Goal: Task Accomplishment & Management: Manage account settings

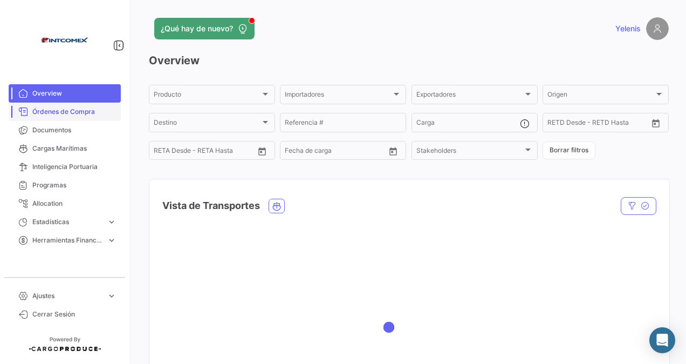
click at [68, 112] on span "Órdenes de Compra" at bounding box center [74, 112] width 84 height 10
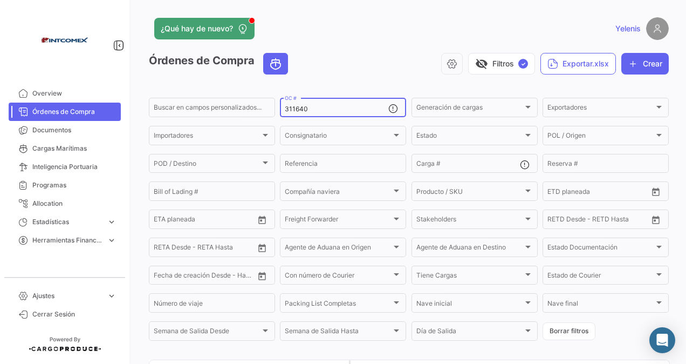
click at [317, 110] on input "311640" at bounding box center [337, 109] width 104 height 8
drag, startPoint x: 315, startPoint y: 110, endPoint x: 258, endPoint y: 117, distance: 57.6
click at [0, 0] on div "Buscar en campos personalizados... 311640 OC # Generación de cargas Generación …" at bounding box center [0, 0] width 0 height 0
paste input "91852,91967,92060"
type input "91852,91967,92060"
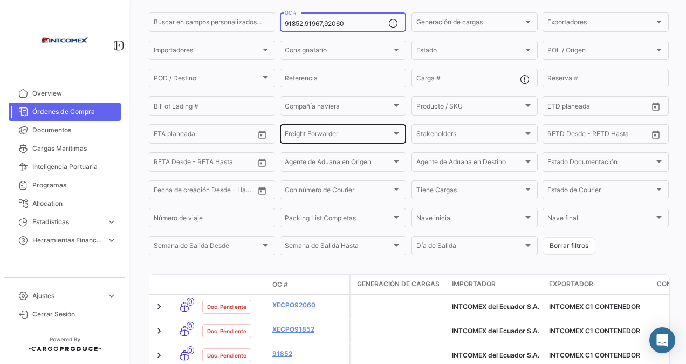
scroll to position [172, 0]
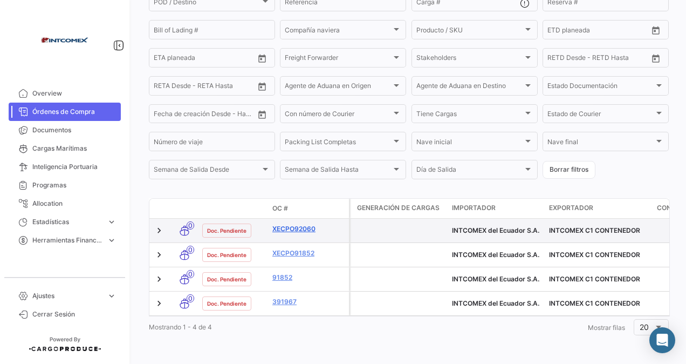
click at [294, 224] on link "XECPO92060" at bounding box center [308, 229] width 72 height 10
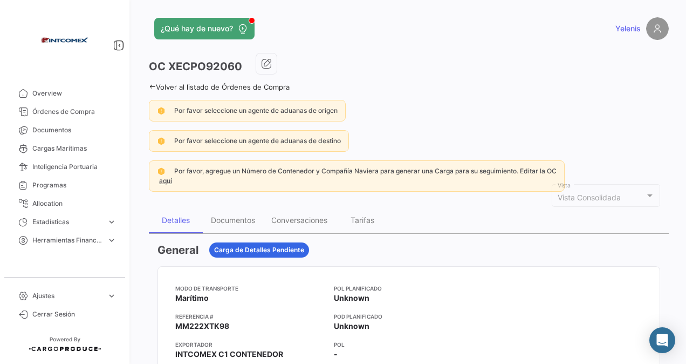
click at [153, 86] on icon at bounding box center [152, 86] width 7 height 7
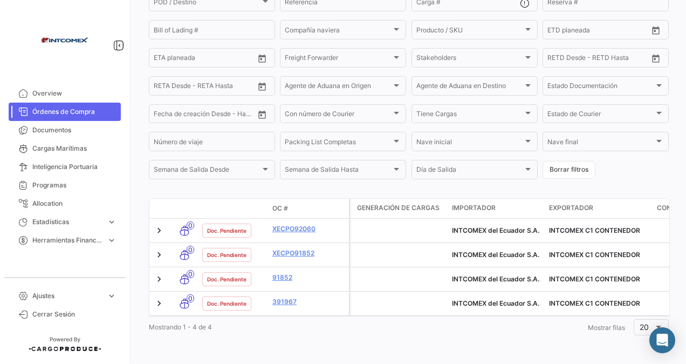
scroll to position [172, 0]
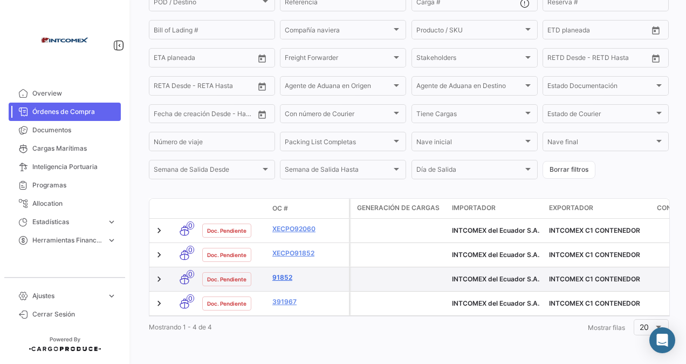
click at [285, 272] on link "91852" at bounding box center [308, 277] width 72 height 10
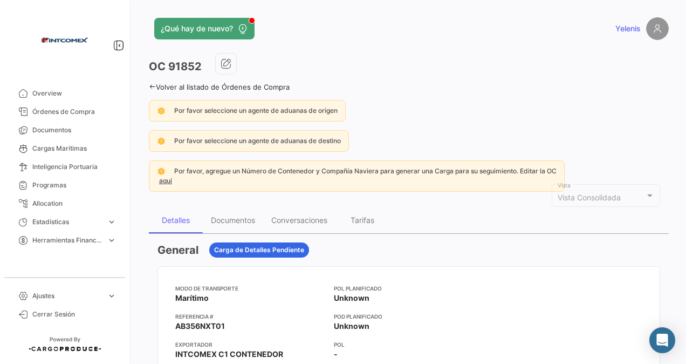
click at [152, 82] on div "Volver al listado de Órdenes de Compra" at bounding box center [409, 85] width 520 height 11
click at [156, 86] on link "Volver al listado de Órdenes de Compra" at bounding box center [219, 87] width 141 height 9
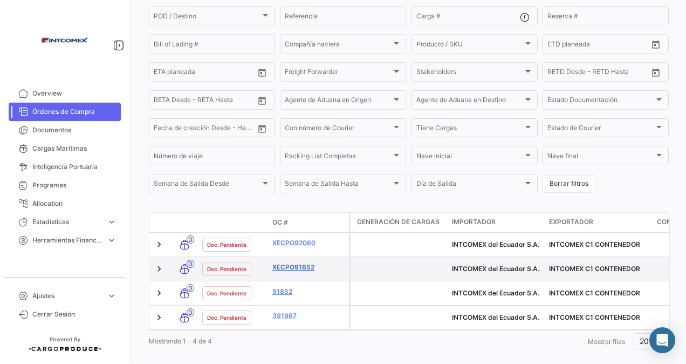
scroll to position [172, 0]
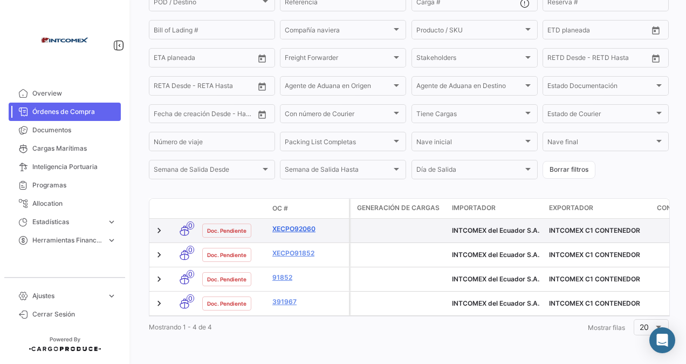
click at [303, 224] on link "XECPO92060" at bounding box center [308, 229] width 72 height 10
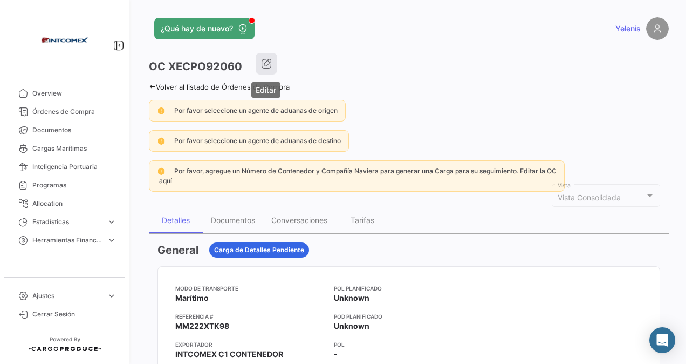
click at [268, 65] on icon "button" at bounding box center [266, 63] width 11 height 11
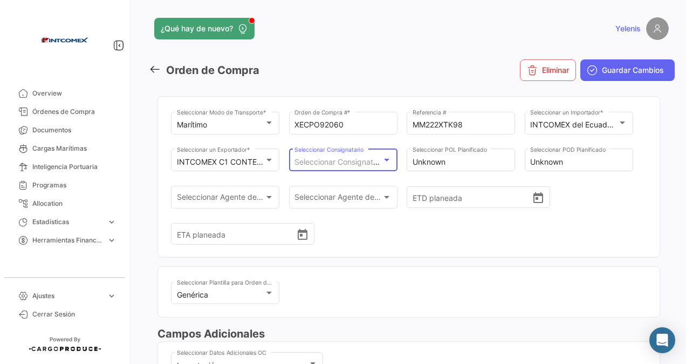
click at [325, 158] on span "Seleccionar Consignatario" at bounding box center [340, 161] width 92 height 9
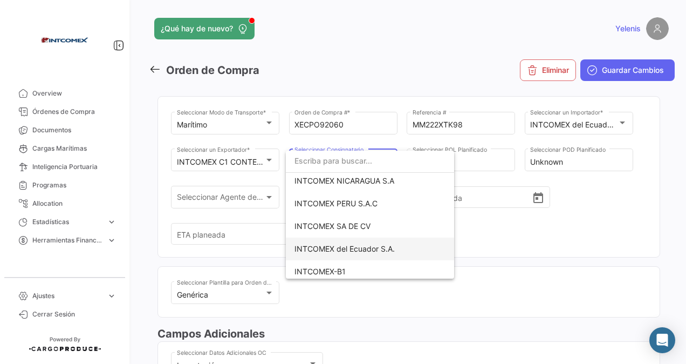
scroll to position [270, 0]
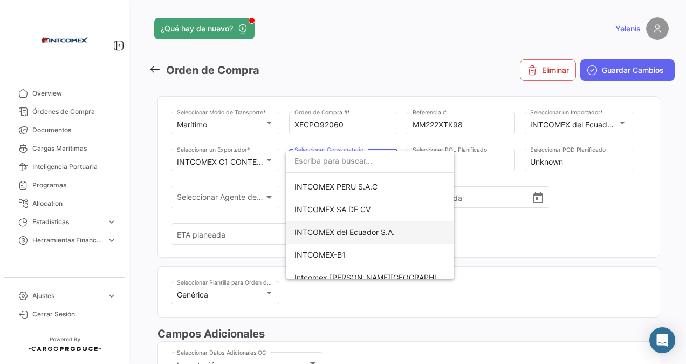
click at [359, 230] on span "INTCOMEX del Ecuador S.A." at bounding box center [344, 231] width 100 height 9
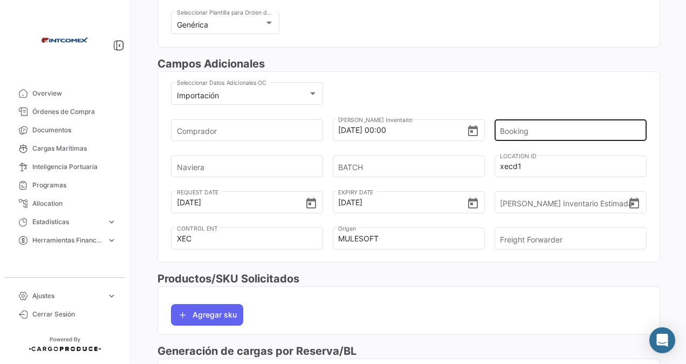
click at [506, 127] on input "Booking" at bounding box center [567, 130] width 134 height 38
paste input "6429524670"
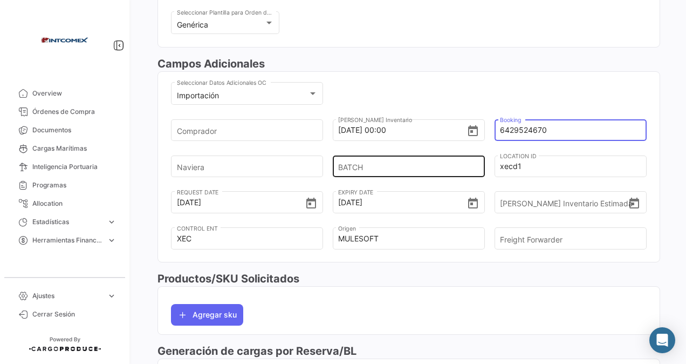
type input "6429524670"
click at [361, 162] on input "BATCH" at bounding box center [405, 166] width 134 height 38
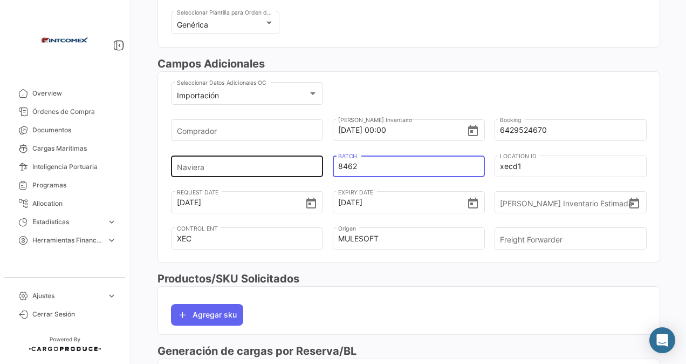
type input "8462"
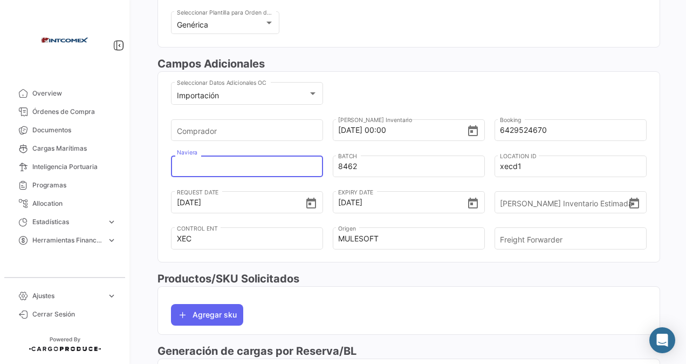
click at [198, 163] on input "Naviera" at bounding box center [244, 166] width 134 height 38
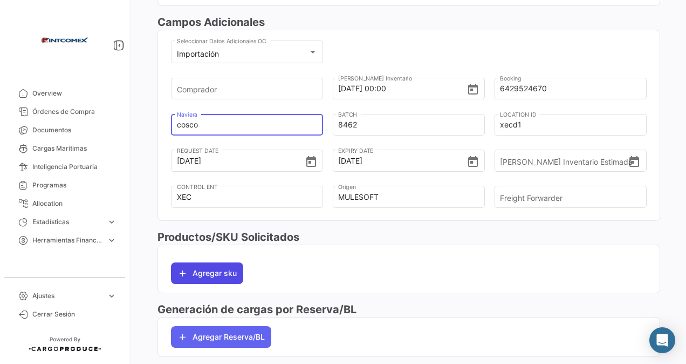
scroll to position [324, 0]
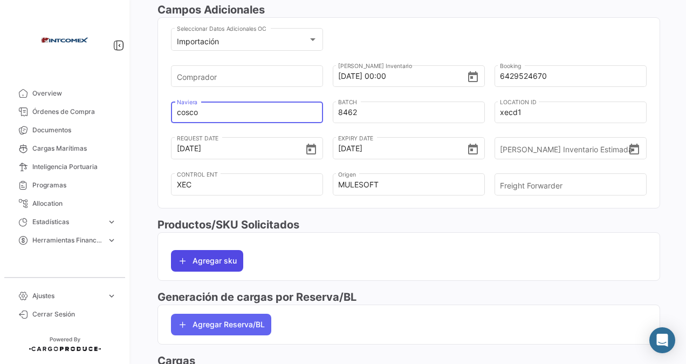
type input "cosco"
click at [211, 260] on button "Agregar sku" at bounding box center [207, 261] width 72 height 22
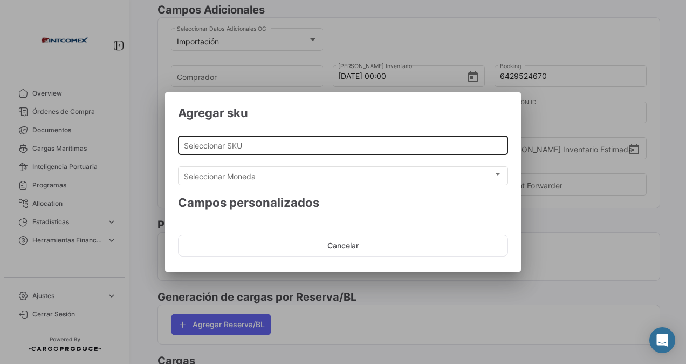
click at [227, 142] on input "Seleccionar SKU" at bounding box center [343, 145] width 319 height 9
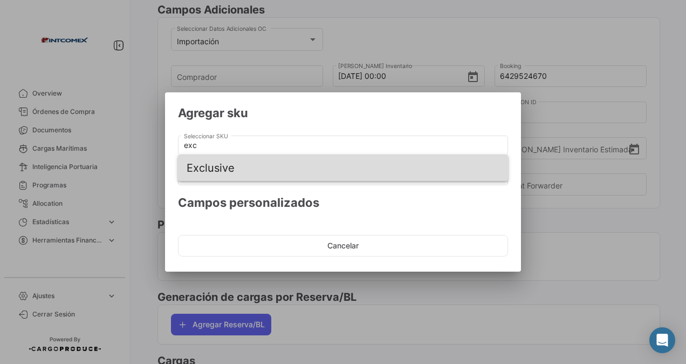
click at [217, 165] on span "Exclusive" at bounding box center [343, 168] width 313 height 26
type input "Exclusive"
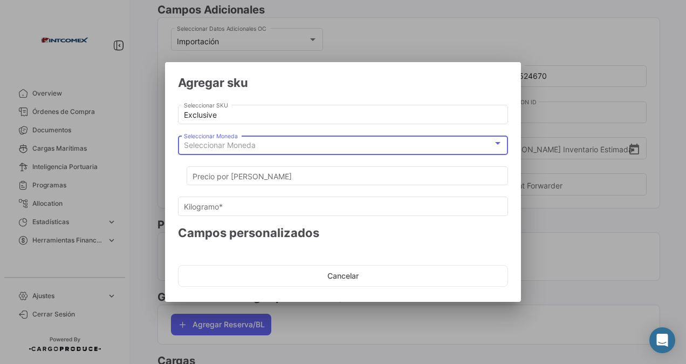
click at [220, 141] on span "Seleccionar Moneda" at bounding box center [220, 144] width 72 height 9
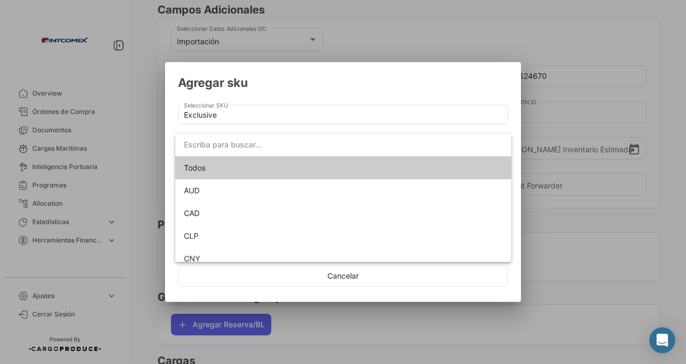
type input "1"
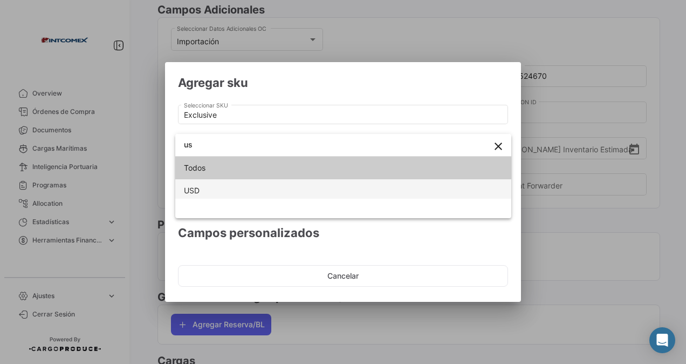
type input "us"
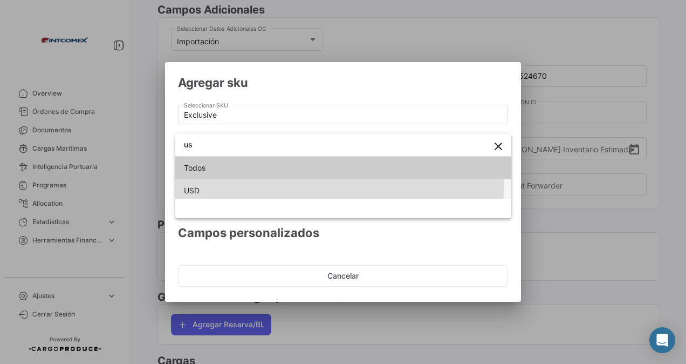
click at [191, 183] on span "USD" at bounding box center [343, 190] width 319 height 23
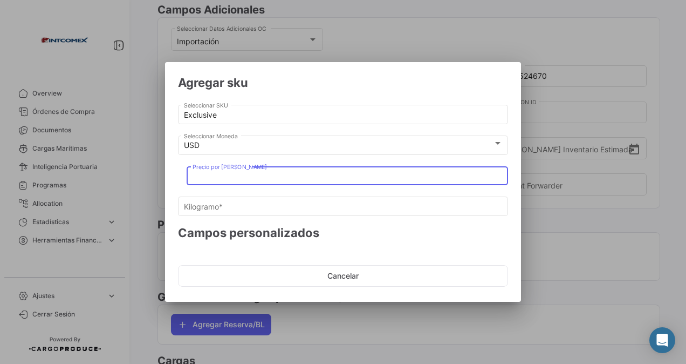
click at [203, 179] on input "Precio por [PERSON_NAME]" at bounding box center [348, 176] width 310 height 9
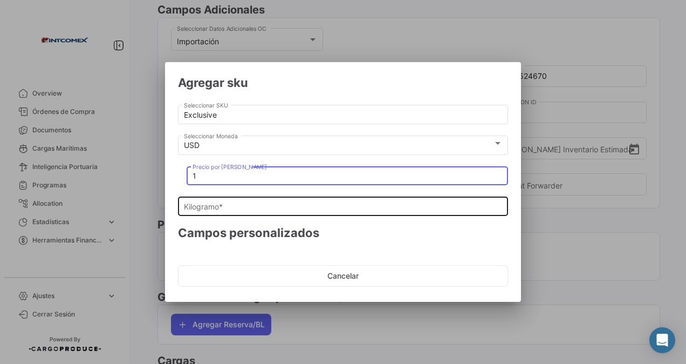
type input "1"
click at [196, 208] on input "Kilogramo *" at bounding box center [343, 206] width 319 height 9
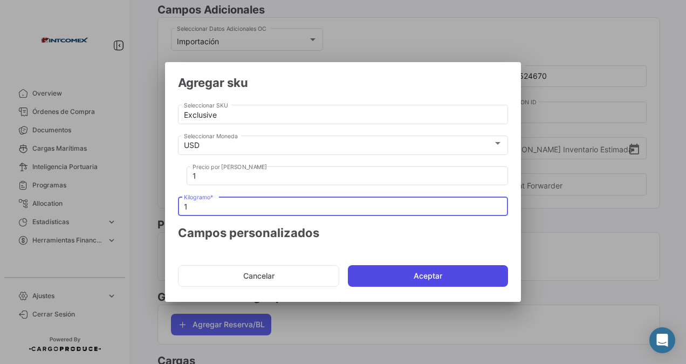
type input "1"
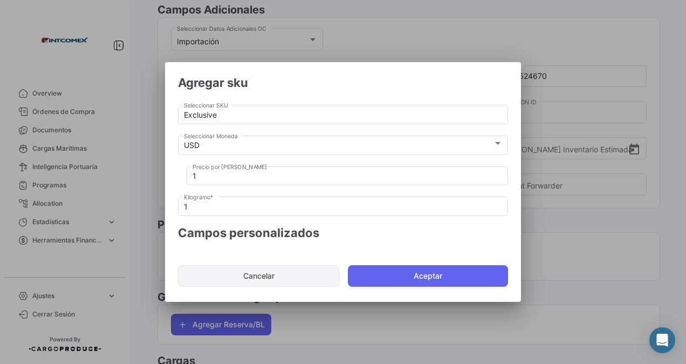
click at [383, 273] on button "Aceptar" at bounding box center [428, 276] width 160 height 22
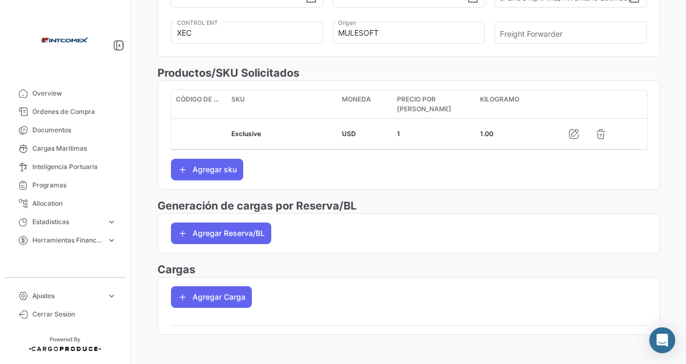
scroll to position [477, 0]
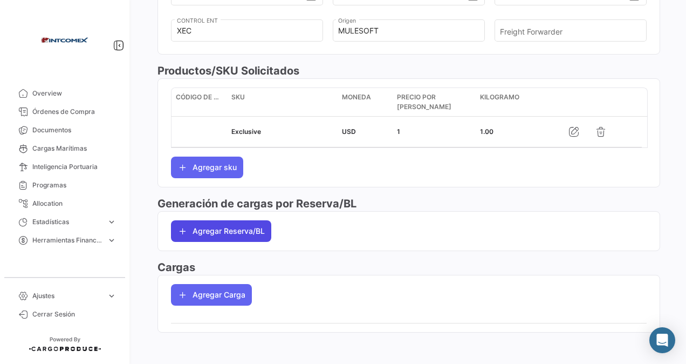
click at [215, 227] on button "Agregar Reserva/BL" at bounding box center [221, 231] width 100 height 22
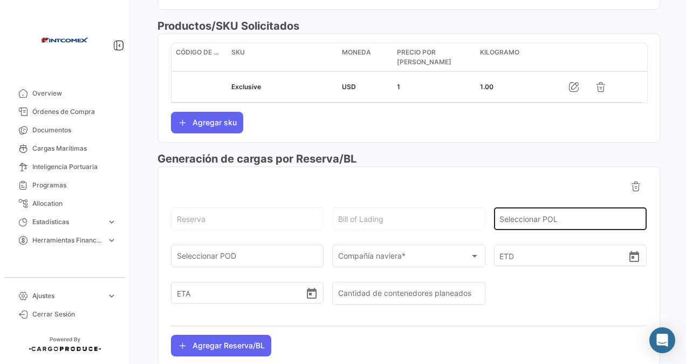
scroll to position [585, 0]
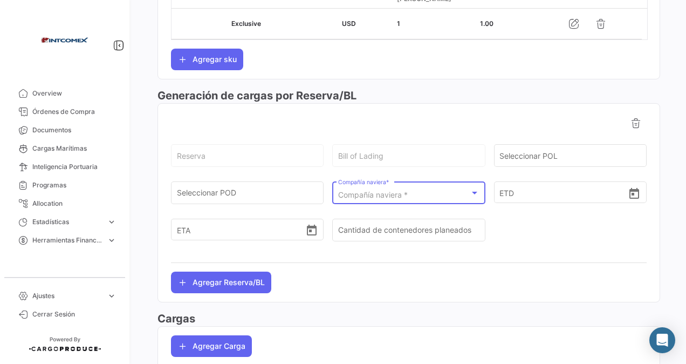
click at [383, 194] on span "Compañía naviera *" at bounding box center [373, 194] width 70 height 9
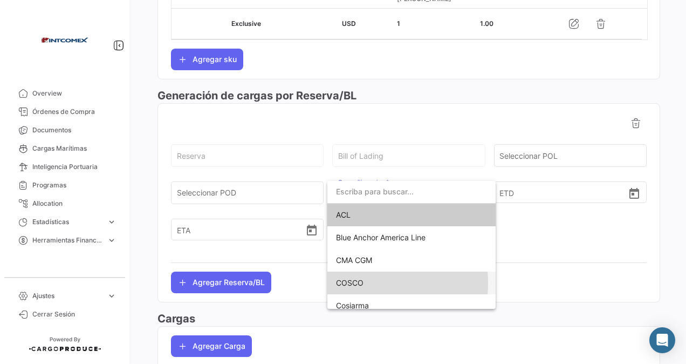
click at [354, 283] on span "COSCO" at bounding box center [350, 282] width 28 height 9
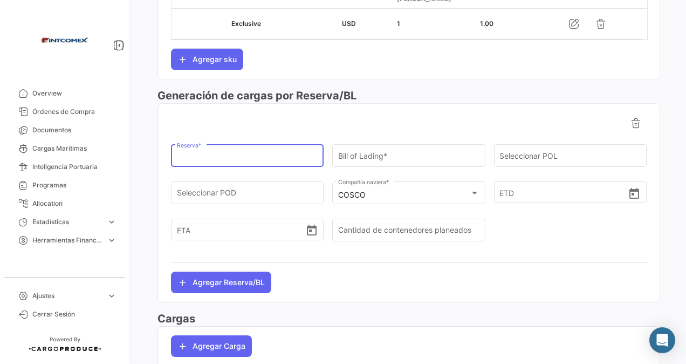
click at [209, 153] on input "Reserva *" at bounding box center [247, 157] width 141 height 9
paste input "6429524670"
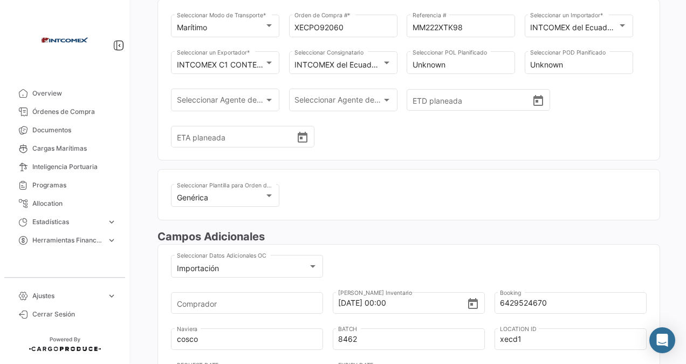
scroll to position [0, 0]
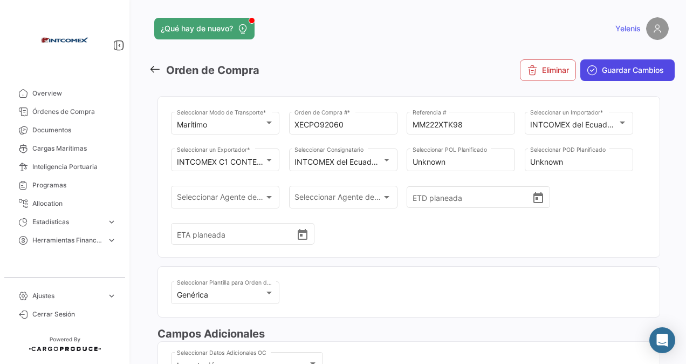
type input "6429524670"
click at [602, 68] on span "Guardar Cambios" at bounding box center [633, 70] width 62 height 11
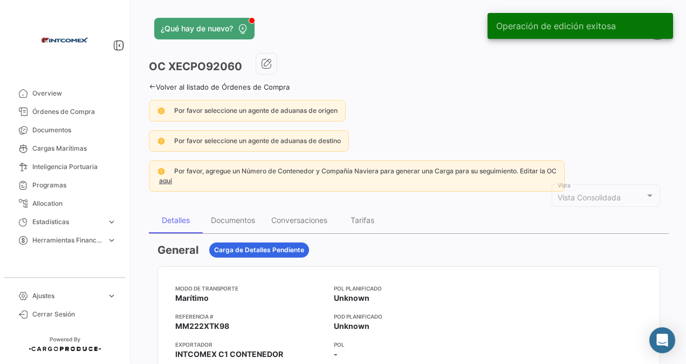
click at [160, 86] on link "Volver al listado de Órdenes de Compra" at bounding box center [219, 87] width 141 height 9
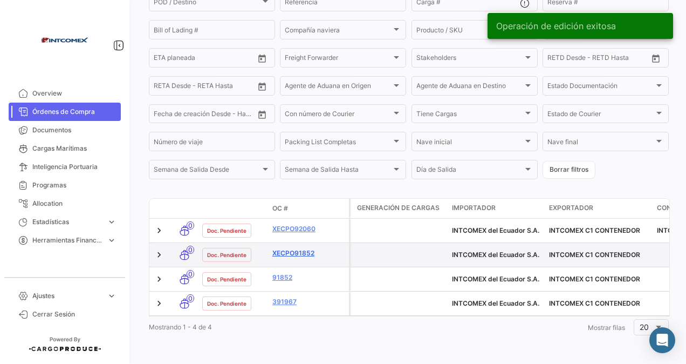
scroll to position [172, 0]
click at [291, 248] on link "XECPO91852" at bounding box center [308, 253] width 72 height 10
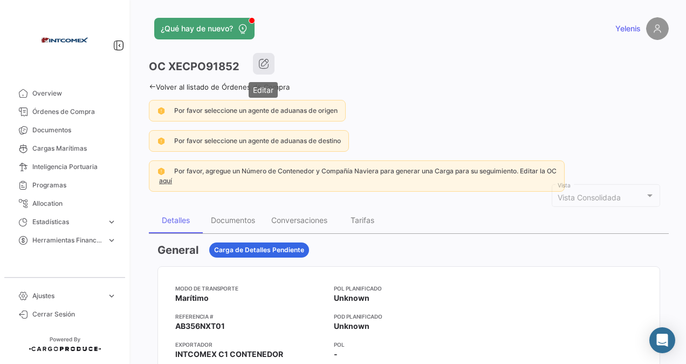
click at [268, 67] on icon "button" at bounding box center [263, 63] width 11 height 11
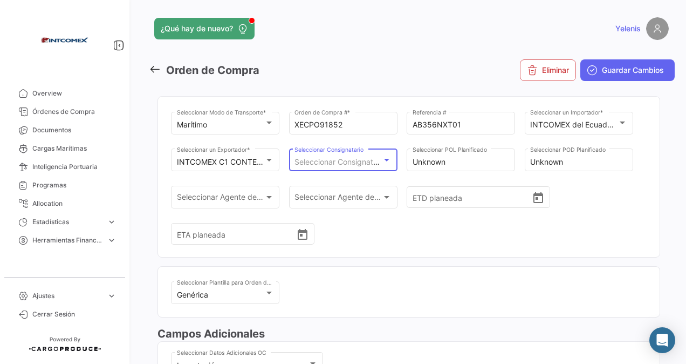
click at [386, 161] on div at bounding box center [386, 160] width 5 height 3
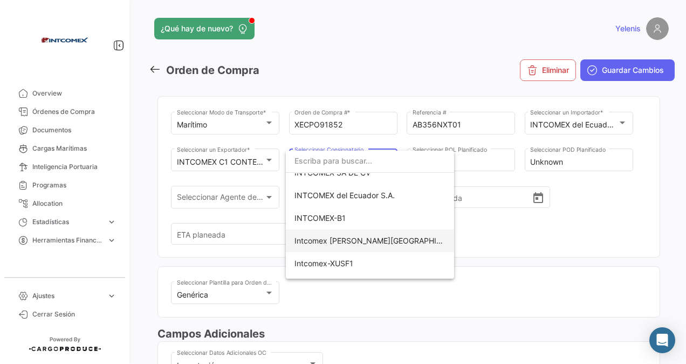
scroll to position [324, 0]
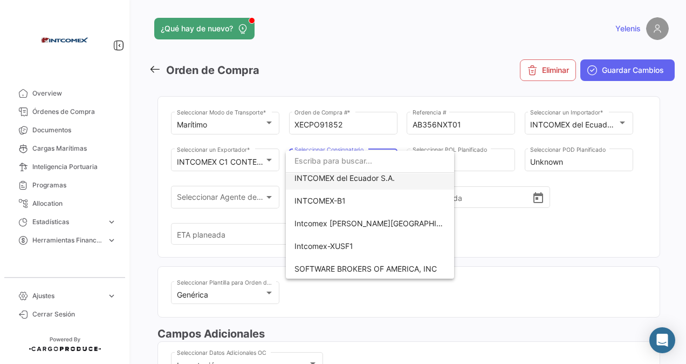
click at [352, 177] on span "INTCOMEX del Ecuador S.A." at bounding box center [344, 177] width 100 height 9
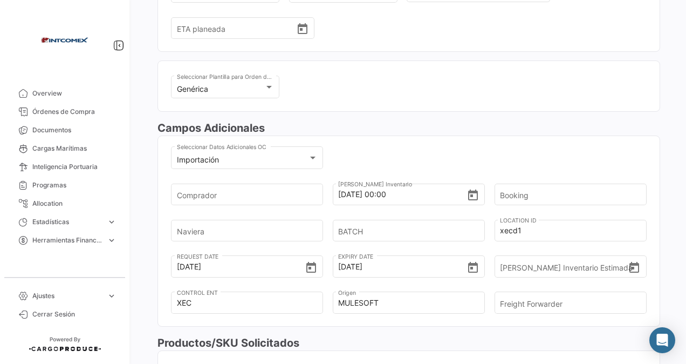
scroll to position [216, 0]
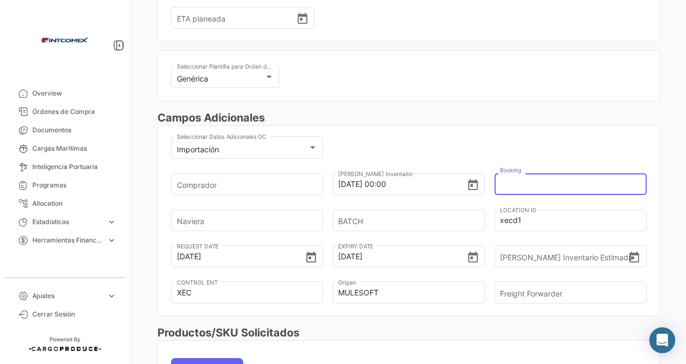
click at [530, 186] on input "Booking" at bounding box center [567, 184] width 134 height 38
paste input "6429524670"
type input "6429524670"
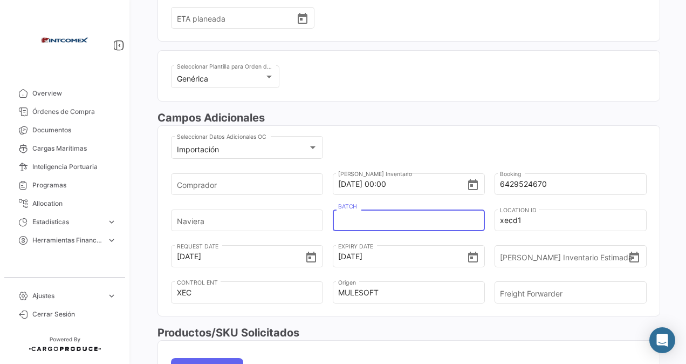
click at [349, 222] on input "BATCH" at bounding box center [405, 220] width 134 height 38
type input "8462"
click at [214, 221] on input "Naviera" at bounding box center [244, 220] width 134 height 38
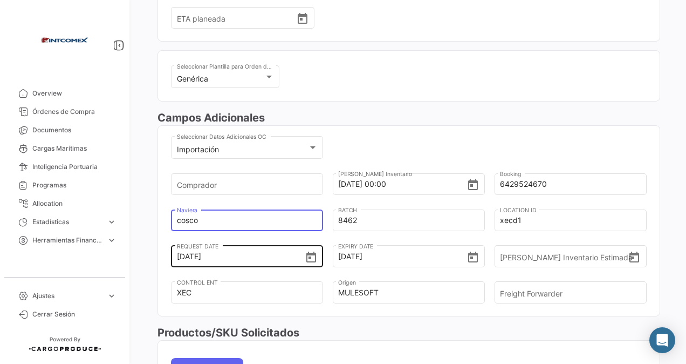
scroll to position [270, 0]
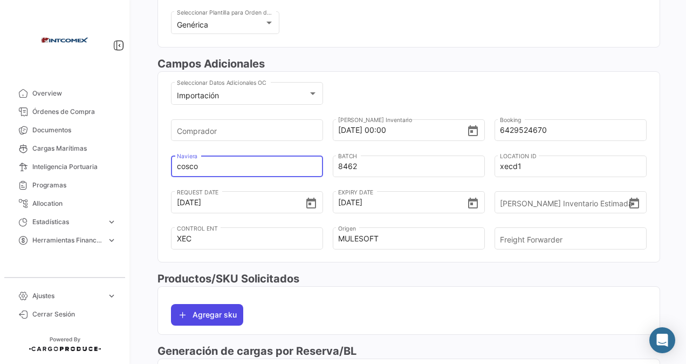
type input "cosco"
click at [196, 308] on button "Agregar sku" at bounding box center [207, 315] width 72 height 22
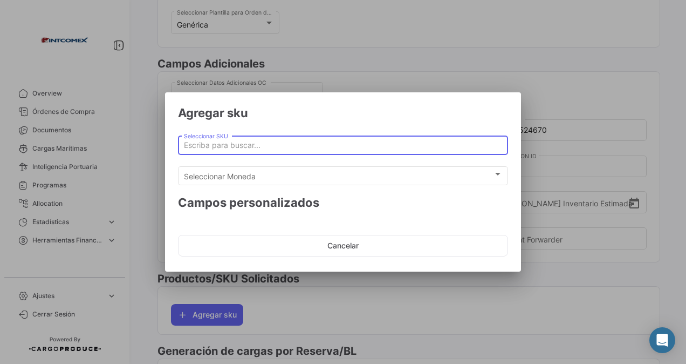
click at [202, 141] on input "Seleccionar SKU" at bounding box center [343, 145] width 319 height 9
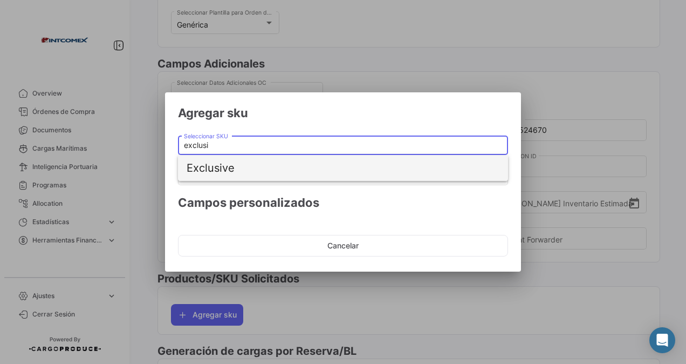
click at [210, 165] on span "Exclusive" at bounding box center [343, 168] width 313 height 26
type input "Exclusive"
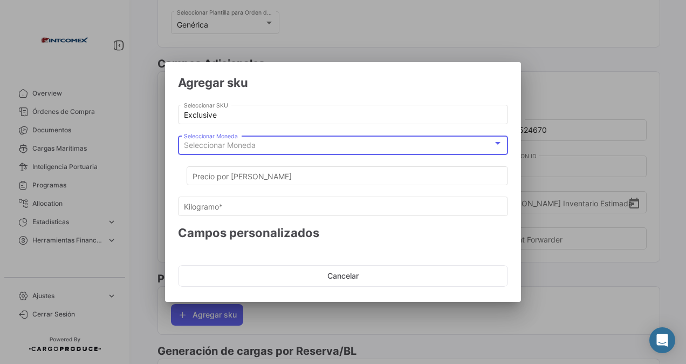
click at [214, 142] on span "Seleccionar Moneda" at bounding box center [220, 144] width 72 height 9
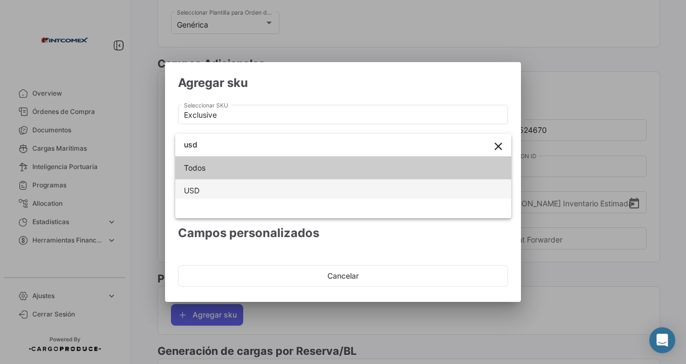
type input "usd"
click at [194, 196] on span "USD" at bounding box center [343, 190] width 319 height 23
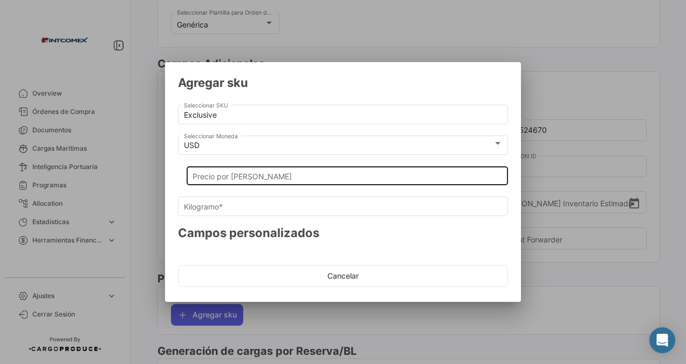
click at [223, 168] on div "Precio por [PERSON_NAME]" at bounding box center [348, 174] width 310 height 21
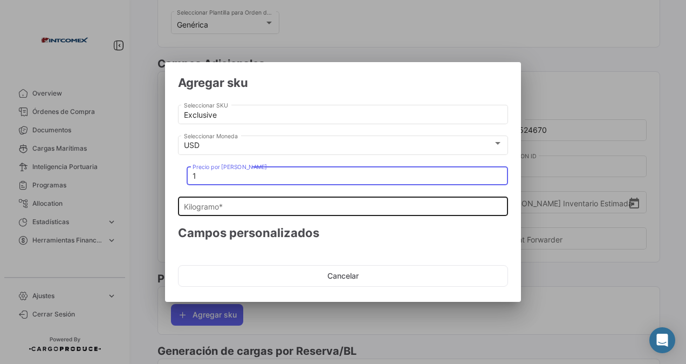
type input "1"
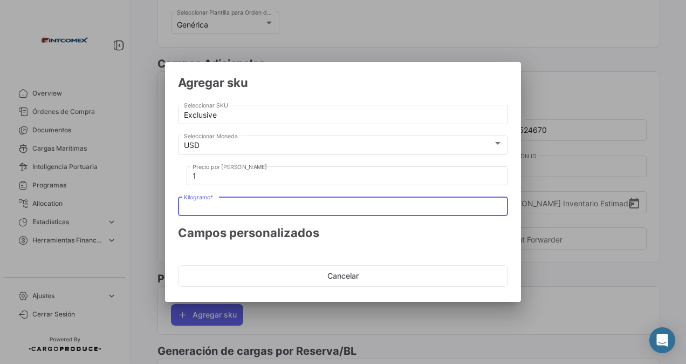
click at [209, 203] on input "Kilogramo *" at bounding box center [343, 206] width 319 height 9
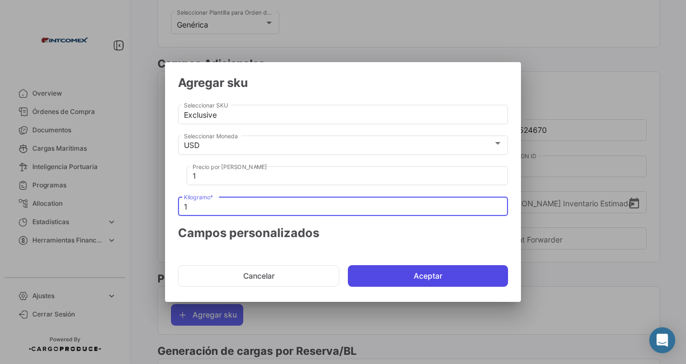
type input "1"
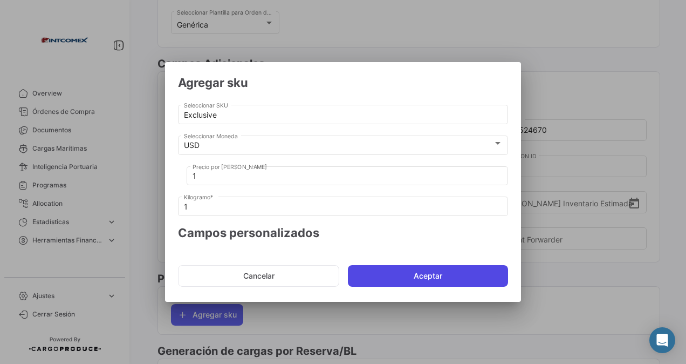
click at [436, 275] on button "Aceptar" at bounding box center [428, 276] width 160 height 22
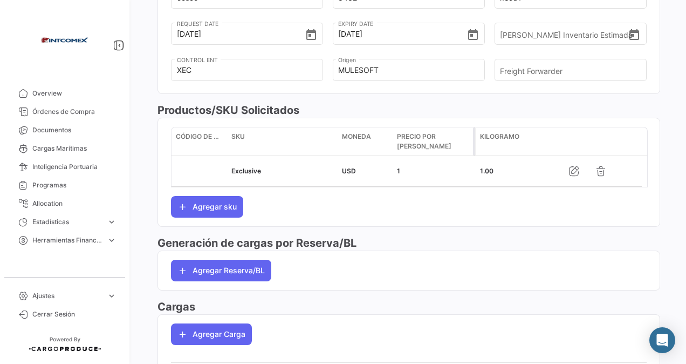
scroll to position [451, 0]
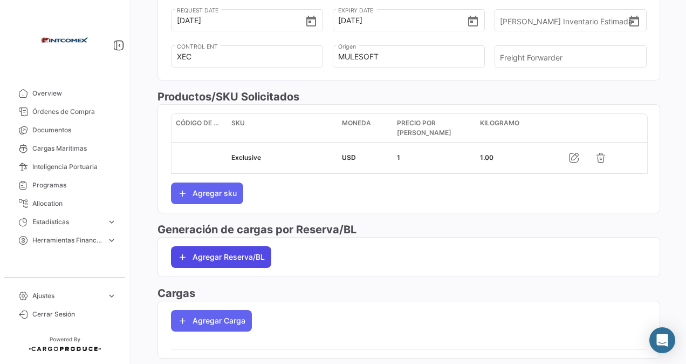
click at [225, 249] on button "Agregar Reserva/BL" at bounding box center [221, 257] width 100 height 22
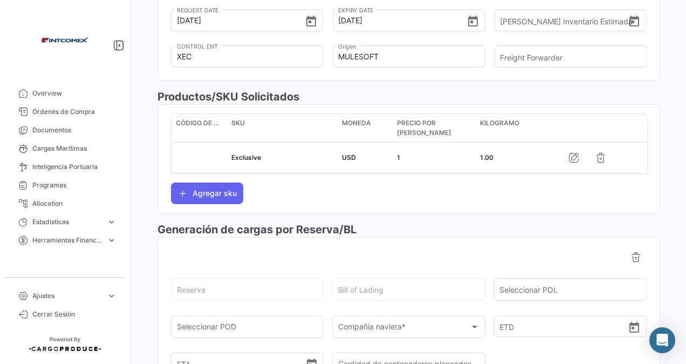
scroll to position [559, 0]
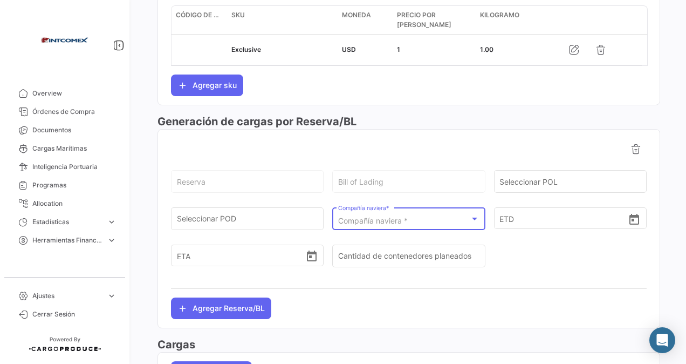
click at [375, 216] on span "Compañía naviera *" at bounding box center [373, 220] width 70 height 9
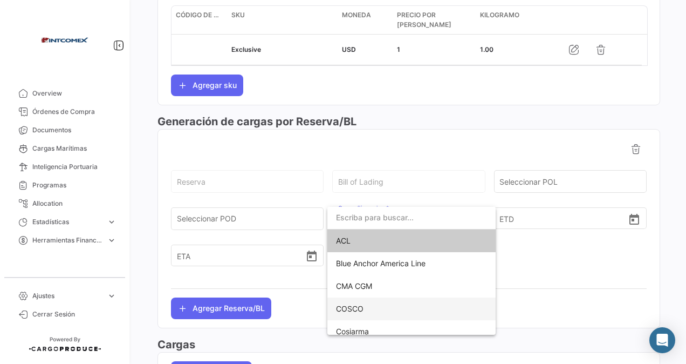
click at [354, 305] on span "COSCO" at bounding box center [350, 308] width 28 height 9
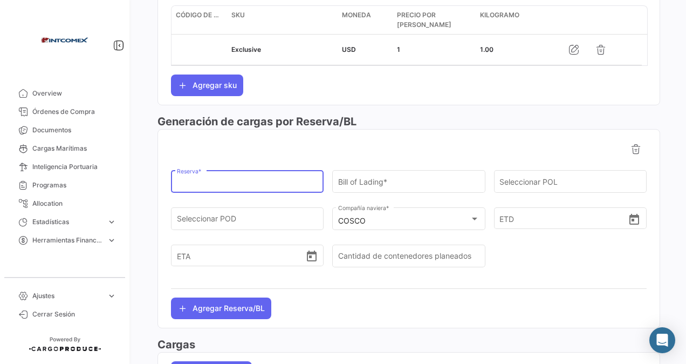
click at [208, 179] on input "Reserva *" at bounding box center [247, 183] width 141 height 9
paste input "6429524670"
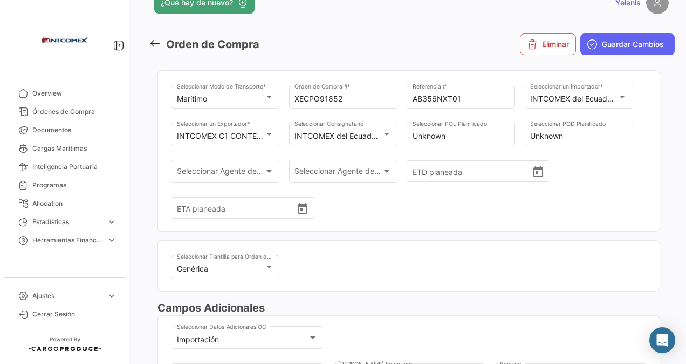
scroll to position [0, 0]
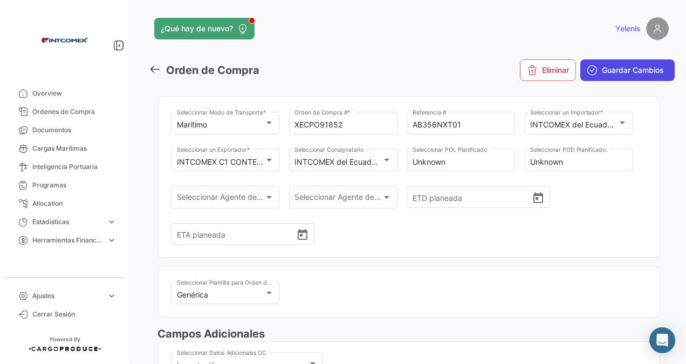
type input "6429524670"
click at [612, 66] on span "Guardar Cambios" at bounding box center [633, 70] width 62 height 11
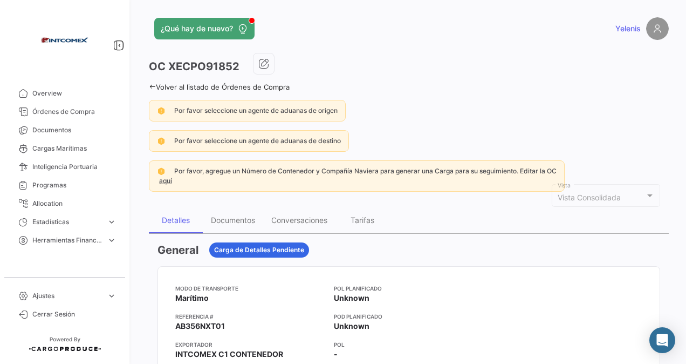
click at [158, 84] on link "Volver al listado de Órdenes de Compra" at bounding box center [219, 87] width 141 height 9
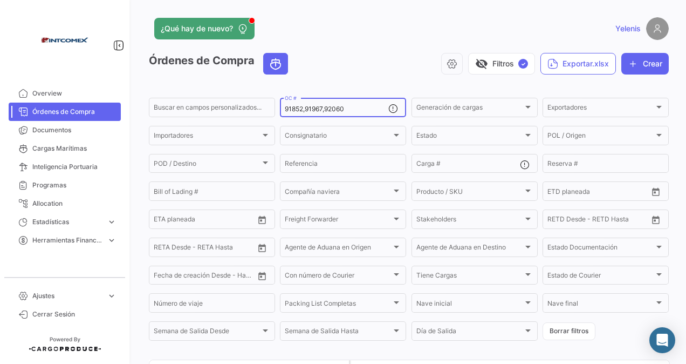
drag, startPoint x: 356, startPoint y: 110, endPoint x: 269, endPoint y: 121, distance: 88.1
click at [269, 121] on form "Buscar en campos personalizados... 91852,91967,92060 OC # Generación de cargas …" at bounding box center [409, 219] width 520 height 246
paste input "92071"
type input "92071"
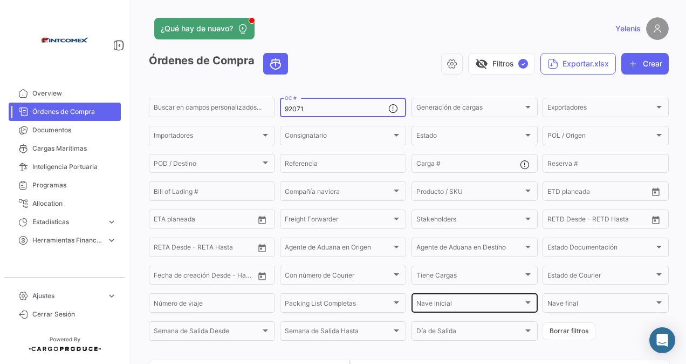
scroll to position [99, 0]
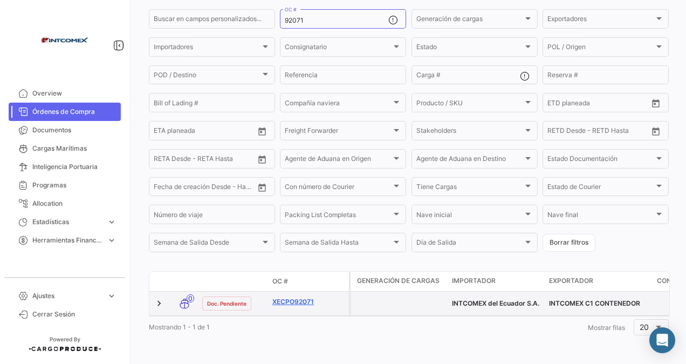
click at [296, 297] on link "XECPO92071" at bounding box center [308, 302] width 72 height 10
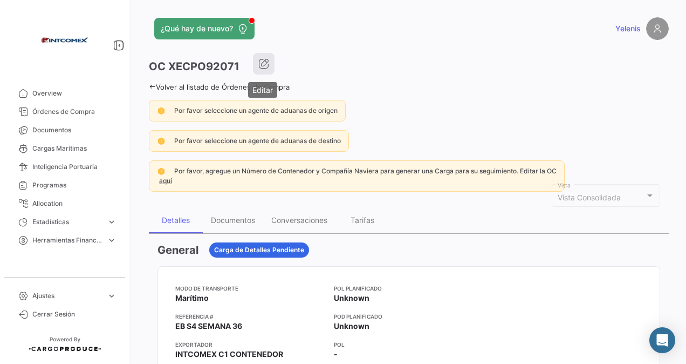
click at [272, 64] on button "button" at bounding box center [264, 64] width 22 height 22
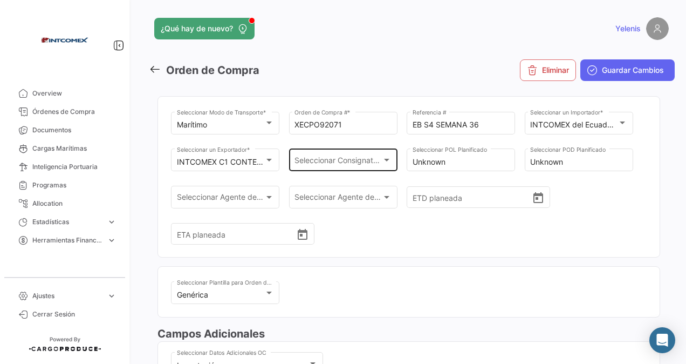
click at [334, 156] on div "Seleccionar Consignatario Seleccionar Consignatario" at bounding box center [342, 159] width 97 height 25
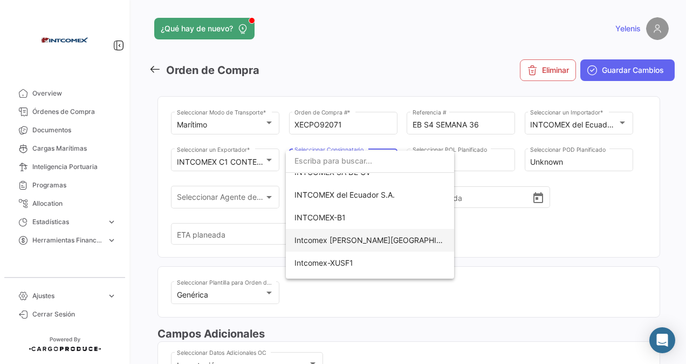
scroll to position [324, 0]
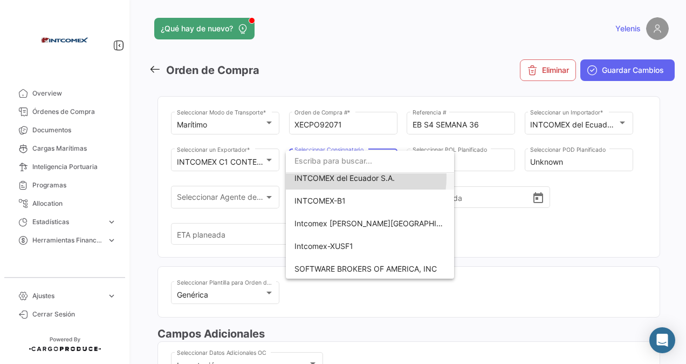
click at [359, 177] on span "INTCOMEX del Ecuador S.A." at bounding box center [344, 177] width 100 height 9
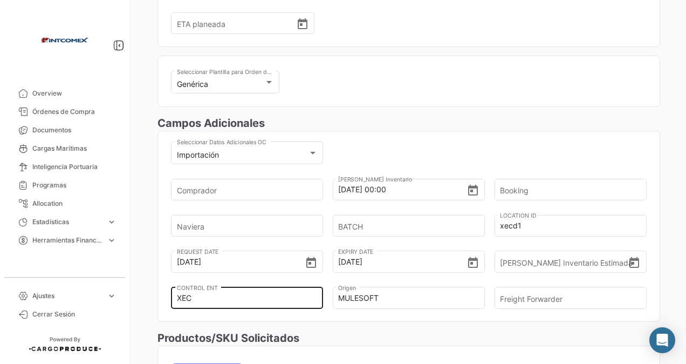
scroll to position [270, 0]
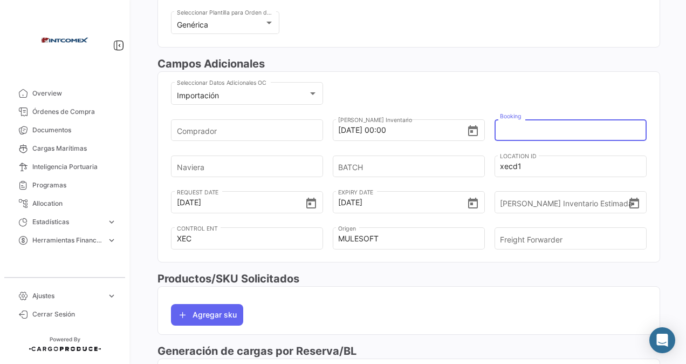
click at [523, 131] on input "Booking" at bounding box center [567, 130] width 134 height 38
paste input "6429524690"
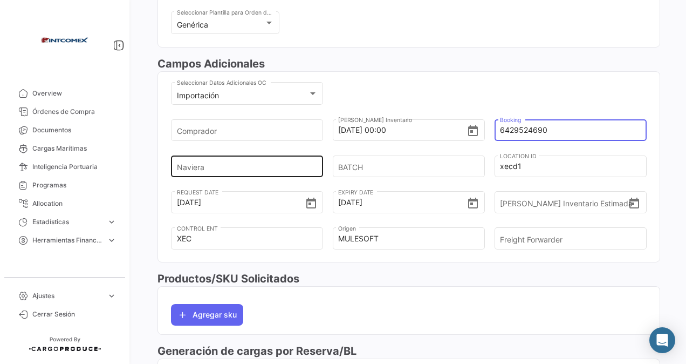
type input "6429524690"
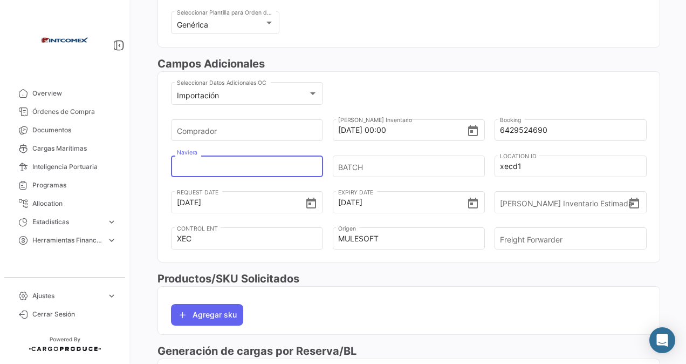
click at [221, 163] on input "Naviera" at bounding box center [244, 166] width 134 height 38
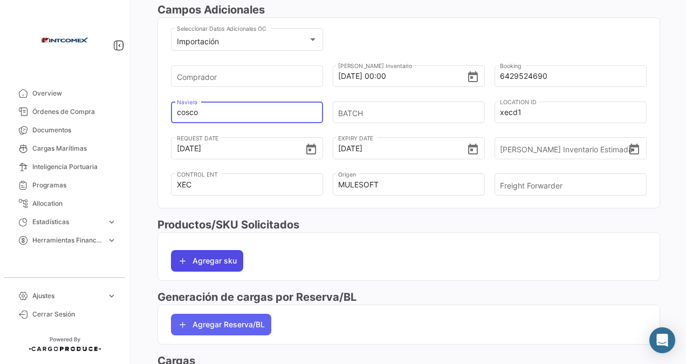
type input "cosco"
click at [212, 259] on button "Agregar sku" at bounding box center [207, 261] width 72 height 22
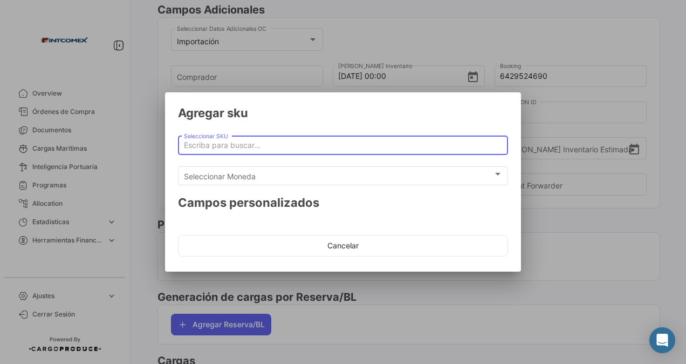
click at [210, 145] on input "Seleccionar SKU" at bounding box center [343, 145] width 319 height 9
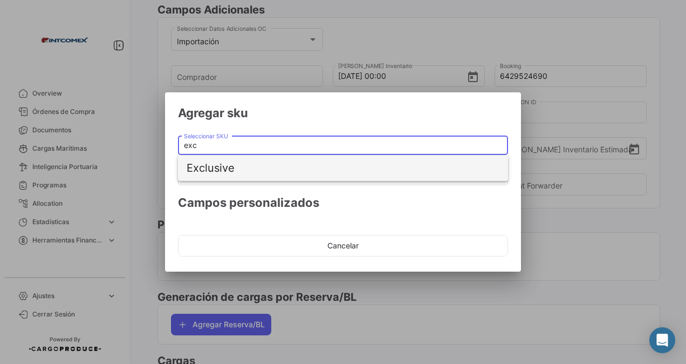
click at [213, 167] on span "Exclusive" at bounding box center [343, 168] width 313 height 26
type input "Exclusive"
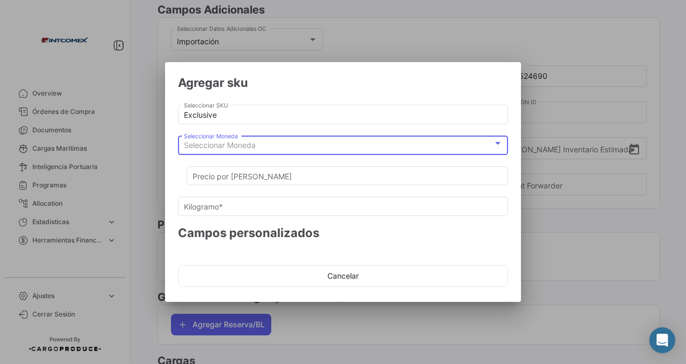
click at [224, 143] on span "Seleccionar Moneda" at bounding box center [220, 144] width 72 height 9
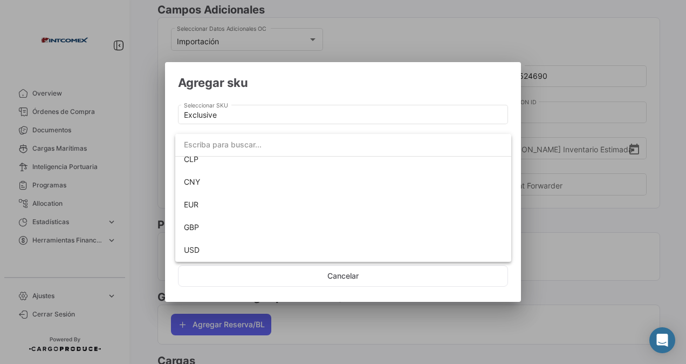
scroll to position [98, 0]
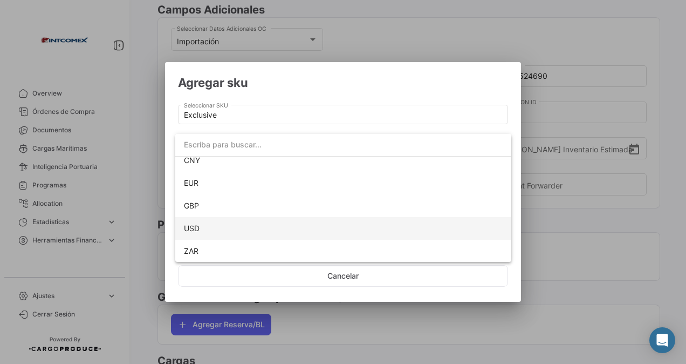
click at [192, 221] on span "USD" at bounding box center [343, 228] width 319 height 23
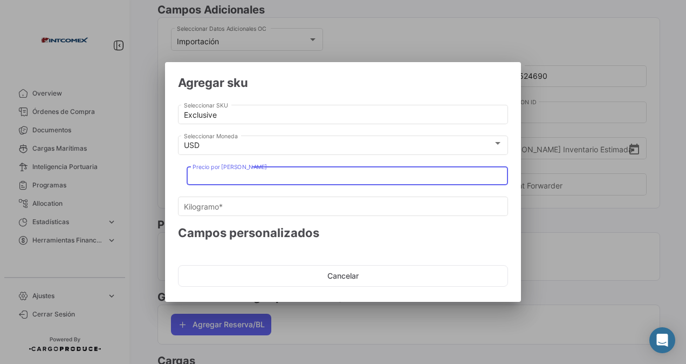
click at [206, 174] on input "Precio por [PERSON_NAME]" at bounding box center [348, 176] width 310 height 9
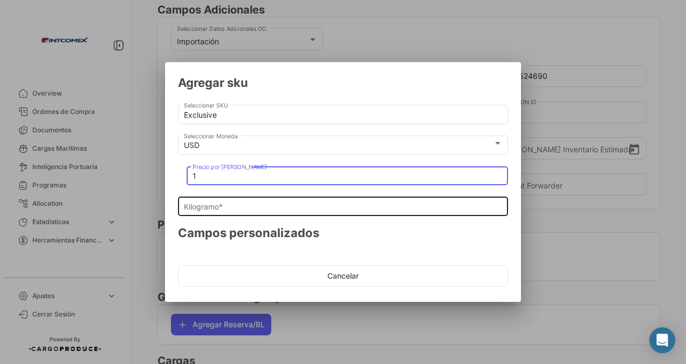
type input "1"
click at [204, 209] on input "Kilogramo *" at bounding box center [343, 206] width 319 height 9
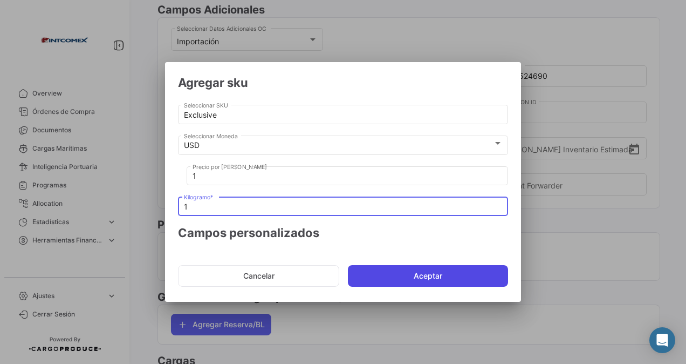
type input "1"
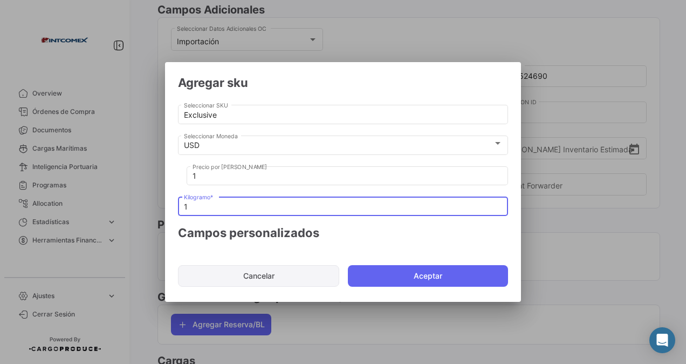
drag, startPoint x: 357, startPoint y: 273, endPoint x: 361, endPoint y: 279, distance: 8.1
click at [355, 273] on button "Aceptar" at bounding box center [428, 276] width 160 height 22
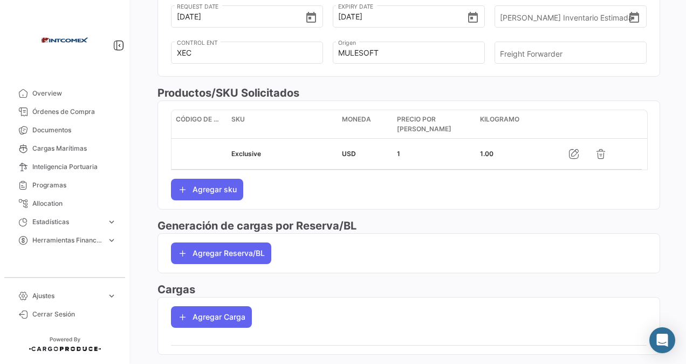
scroll to position [477, 0]
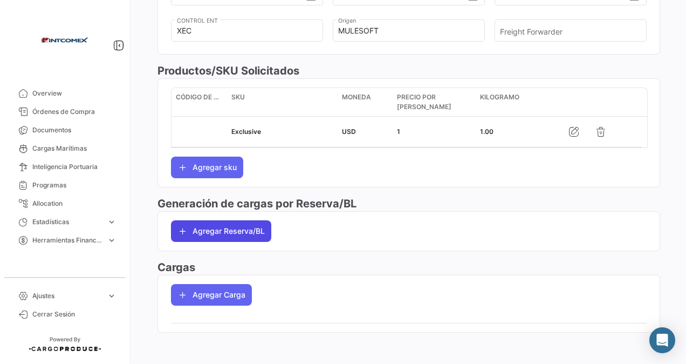
click at [216, 224] on button "Agregar Reserva/BL" at bounding box center [221, 231] width 100 height 22
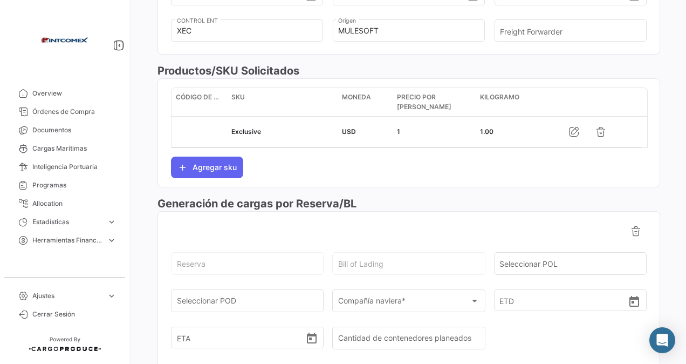
scroll to position [585, 0]
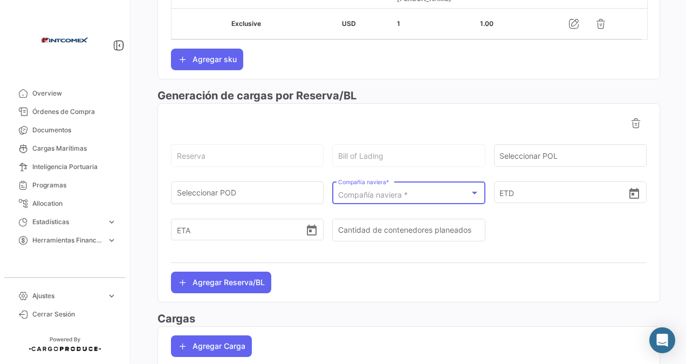
click at [366, 191] on span "Compañía naviera *" at bounding box center [373, 194] width 70 height 9
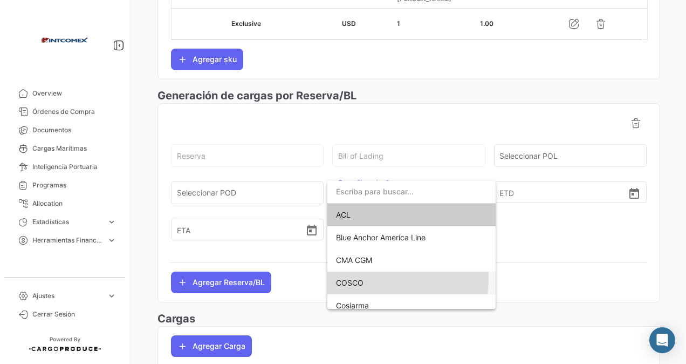
drag, startPoint x: 354, startPoint y: 277, endPoint x: 323, endPoint y: 233, distance: 54.2
click at [353, 277] on span "COSCO" at bounding box center [411, 282] width 151 height 23
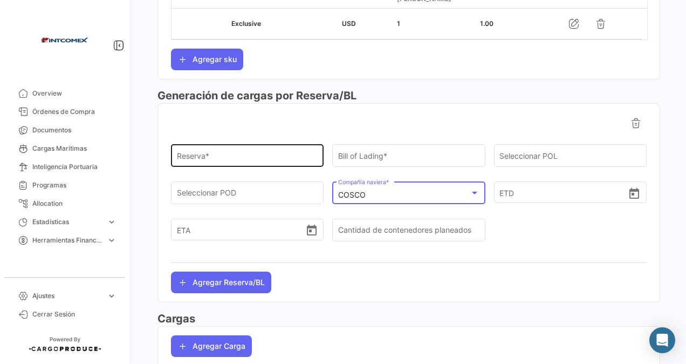
click at [188, 160] on input "Reserva *" at bounding box center [247, 157] width 141 height 9
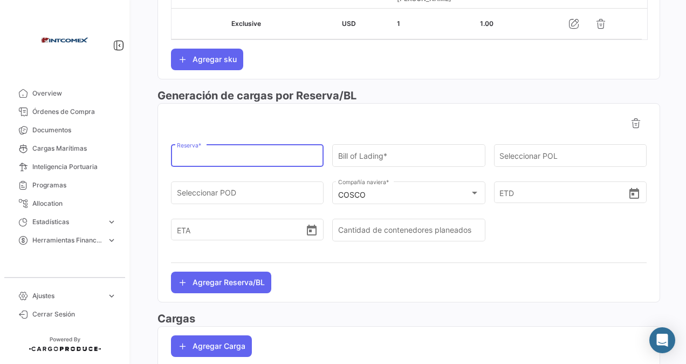
paste input "6429524690"
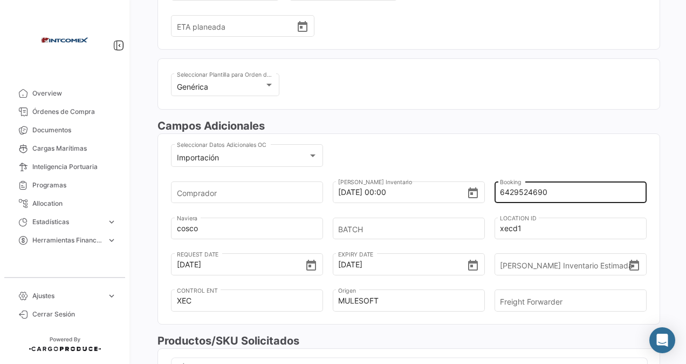
scroll to position [0, 0]
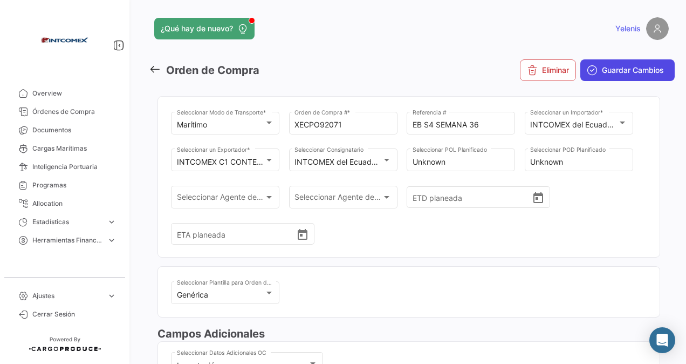
type input "6429524690"
click at [602, 70] on span "Guardar Cambios" at bounding box center [633, 70] width 62 height 11
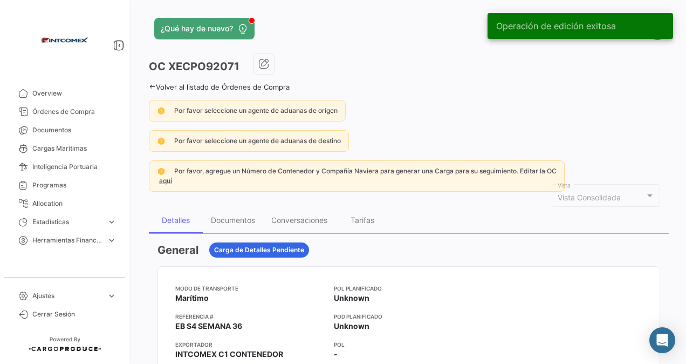
click at [157, 83] on link "Volver al listado de Órdenes de Compra" at bounding box center [219, 87] width 141 height 9
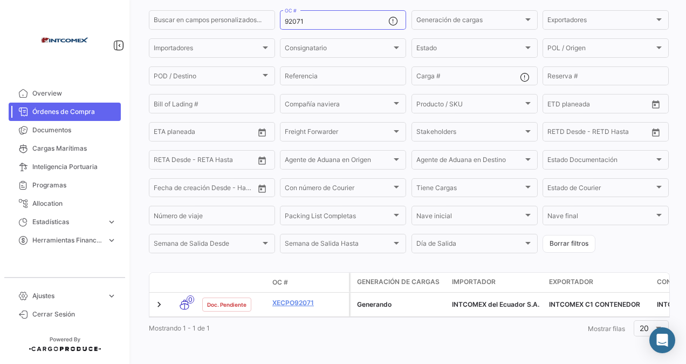
scroll to position [99, 0]
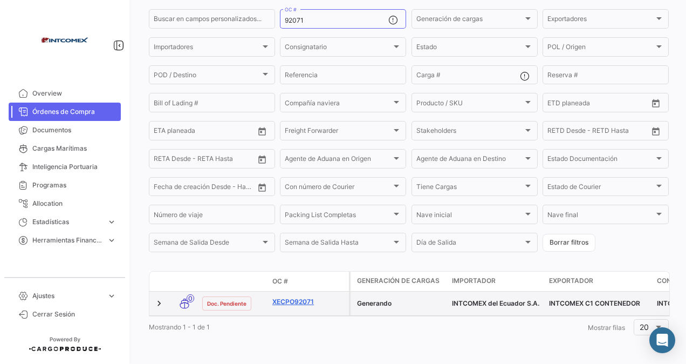
click at [290, 297] on link "XECPO92071" at bounding box center [308, 302] width 72 height 10
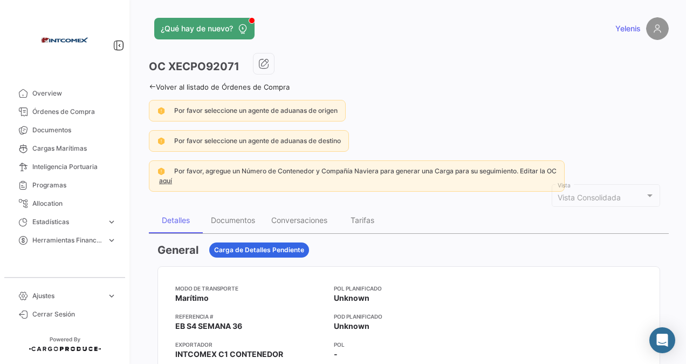
click at [155, 84] on icon at bounding box center [152, 86] width 7 height 7
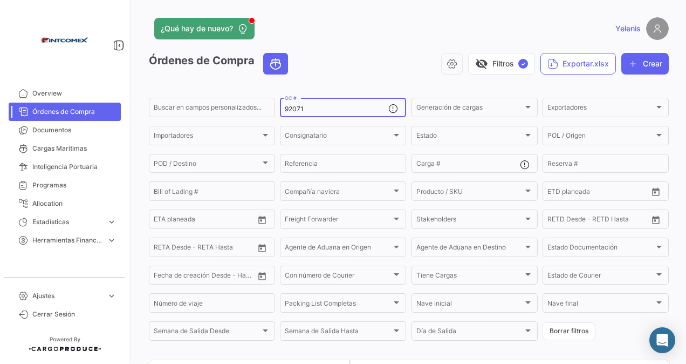
click at [306, 108] on input "92071" at bounding box center [337, 109] width 104 height 8
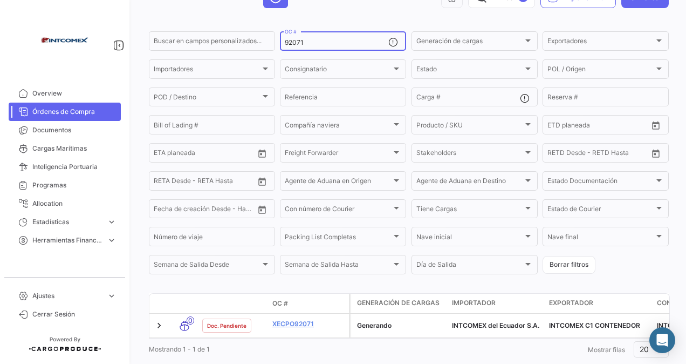
scroll to position [99, 0]
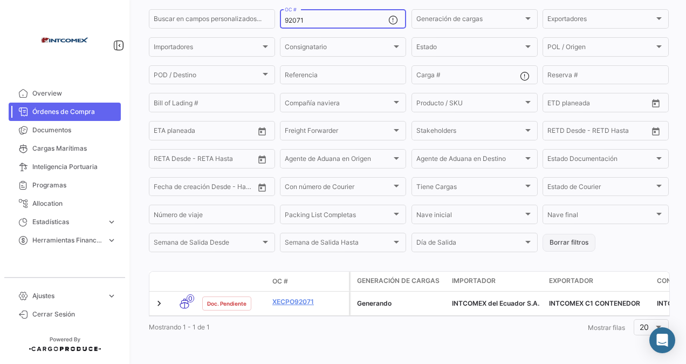
click at [570, 234] on button "Borrar filtros" at bounding box center [569, 243] width 53 height 18
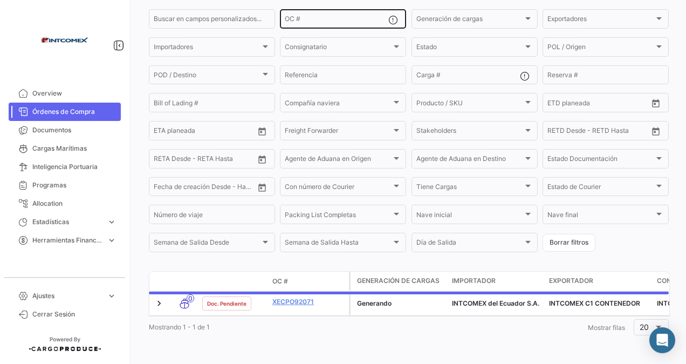
click at [293, 17] on input "OC #" at bounding box center [337, 21] width 104 height 8
paste input "1713107"
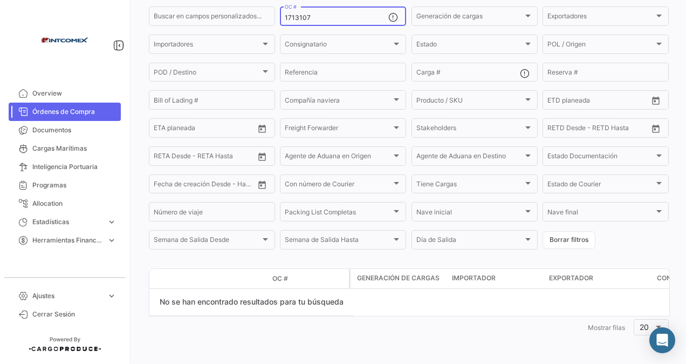
scroll to position [94, 0]
type input "1713107"
click at [319, 22] on div "1713107 OC #" at bounding box center [337, 15] width 104 height 21
drag, startPoint x: 313, startPoint y: 15, endPoint x: 242, endPoint y: 28, distance: 72.4
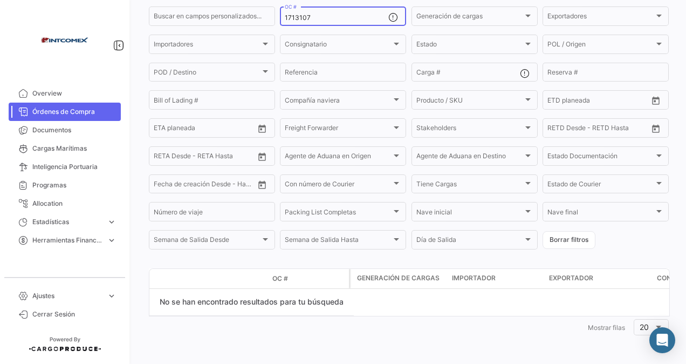
click at [242, 28] on form "Buscar en campos personalizados... 1713107 OC # Generación de cargas Generación…" at bounding box center [409, 128] width 520 height 246
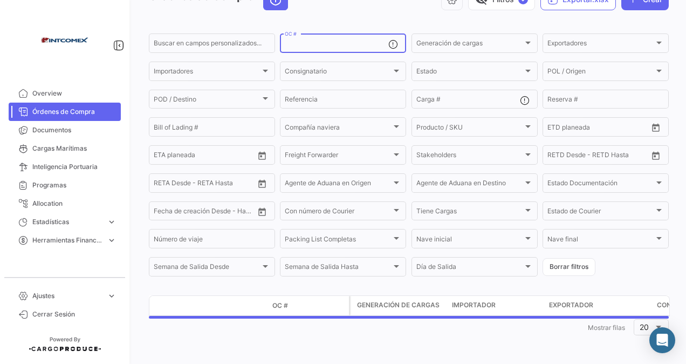
scroll to position [67, 0]
paste input "50889"
type input "50889"
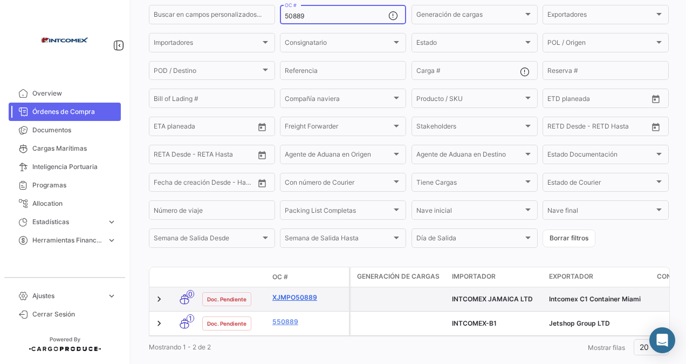
click at [276, 300] on link "XJMPO50889" at bounding box center [308, 297] width 72 height 10
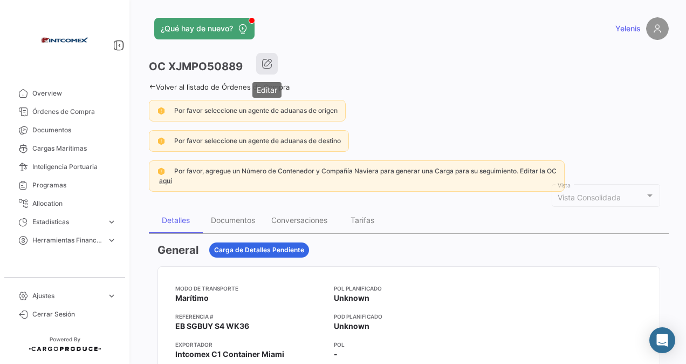
click at [268, 63] on icon "button" at bounding box center [267, 63] width 11 height 11
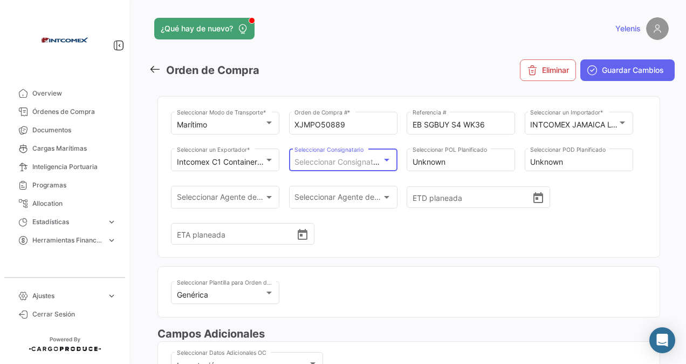
click at [385, 159] on div at bounding box center [386, 160] width 5 height 3
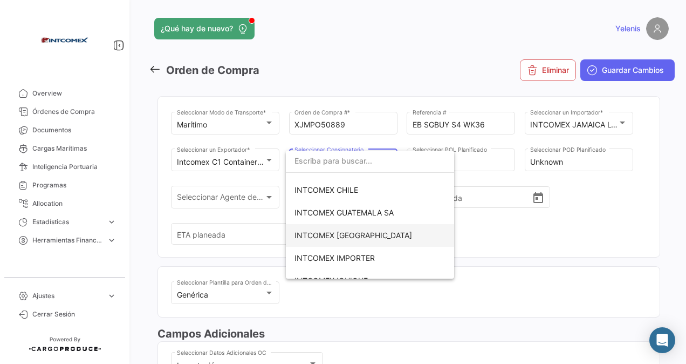
scroll to position [162, 0]
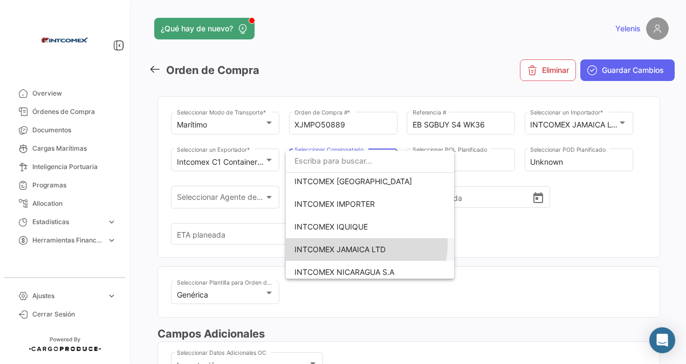
click at [361, 244] on span "INTCOMEX JAMAICA LTD" at bounding box center [369, 249] width 151 height 23
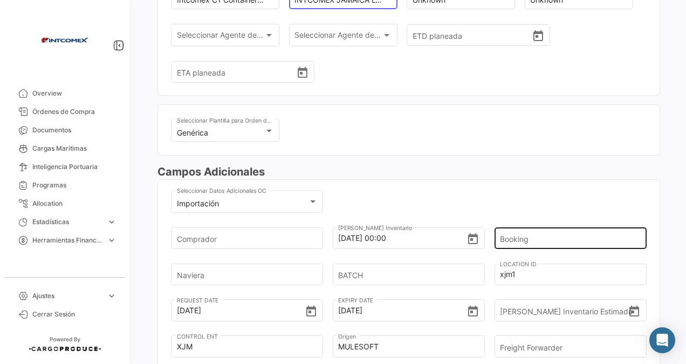
click at [528, 242] on input "Booking" at bounding box center [567, 238] width 134 height 38
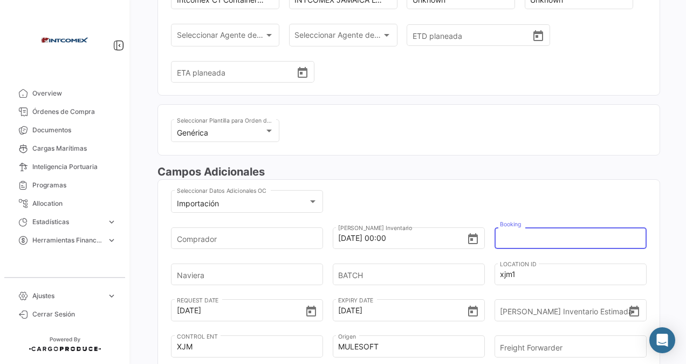
paste input "6429816880"
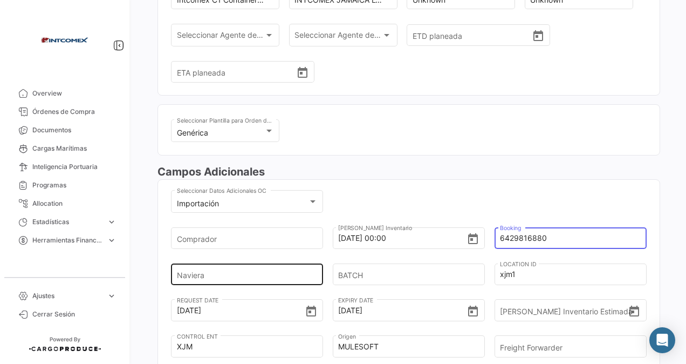
type input "6429816880"
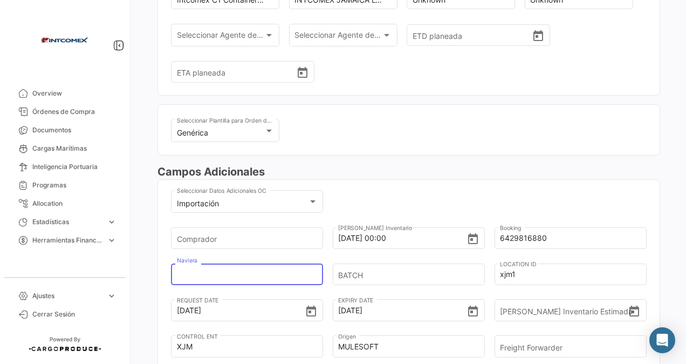
click at [186, 273] on input "Naviera" at bounding box center [244, 274] width 134 height 38
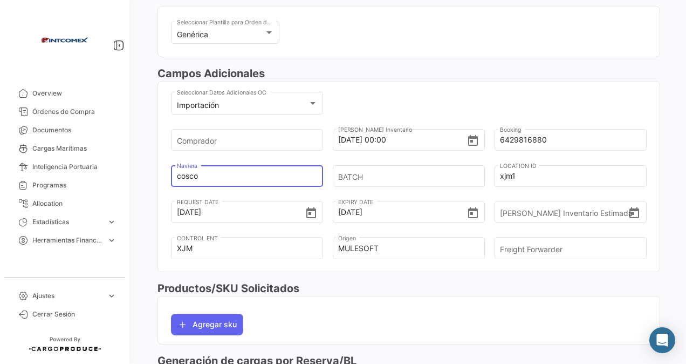
scroll to position [270, 0]
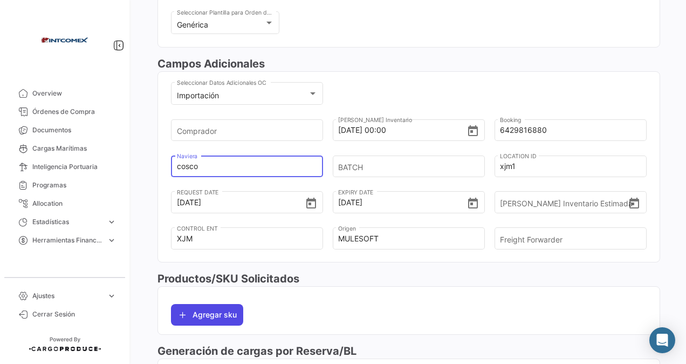
type input "cosco"
click at [201, 314] on button "Agregar sku" at bounding box center [207, 315] width 72 height 22
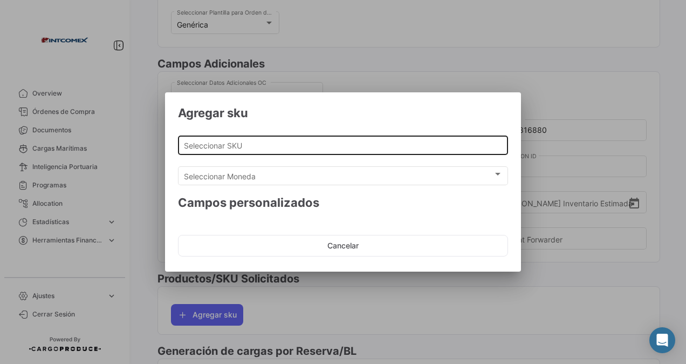
click at [203, 151] on div "Seleccionar SKU" at bounding box center [343, 143] width 319 height 21
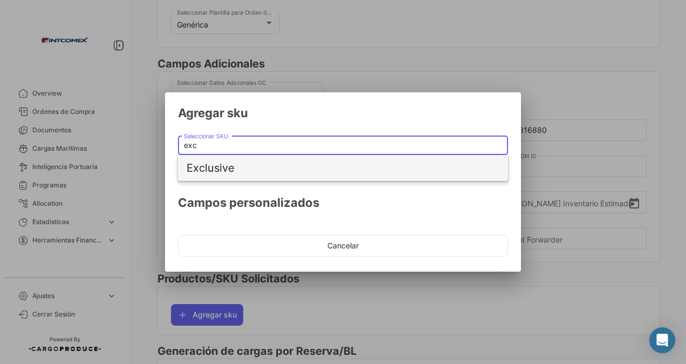
click at [230, 169] on span "Exclusive" at bounding box center [343, 168] width 313 height 26
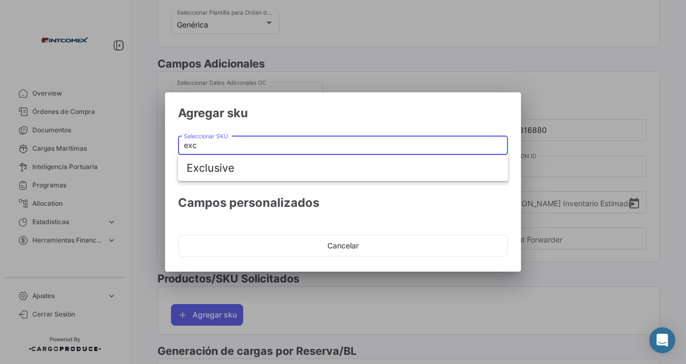
type input "Exclusive"
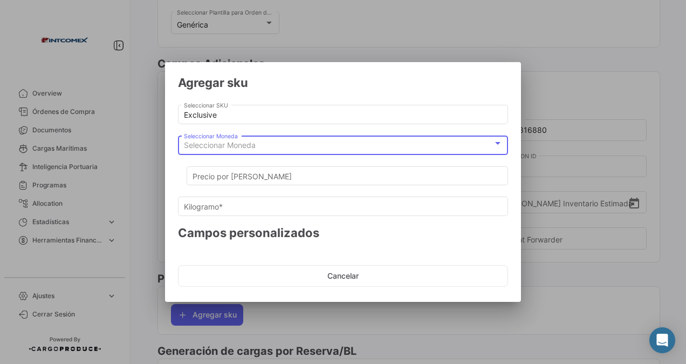
click at [217, 144] on span "Seleccionar Moneda" at bounding box center [220, 144] width 72 height 9
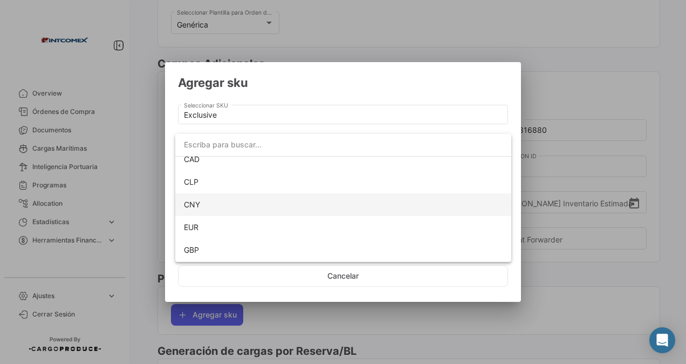
scroll to position [98, 0]
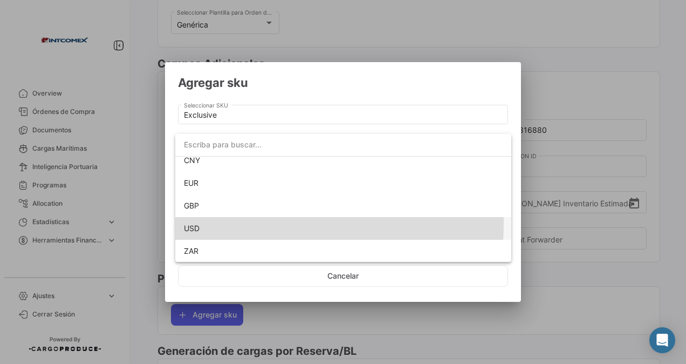
click at [204, 222] on span "USD" at bounding box center [343, 228] width 319 height 23
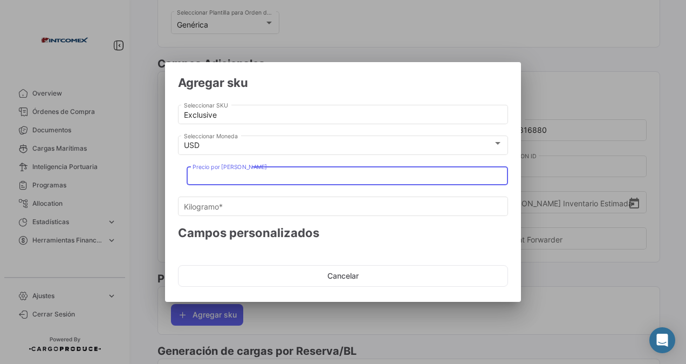
click at [211, 173] on input "Precio por [PERSON_NAME]" at bounding box center [348, 176] width 310 height 9
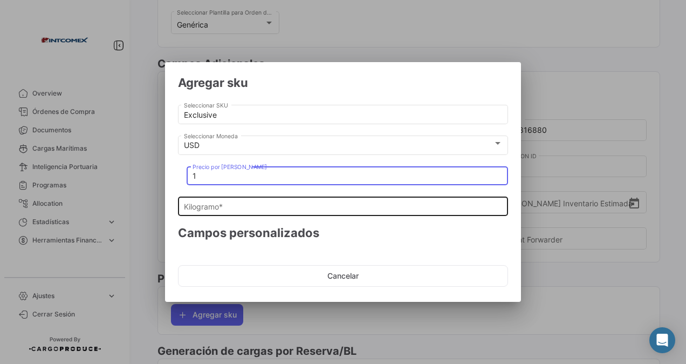
type input "1"
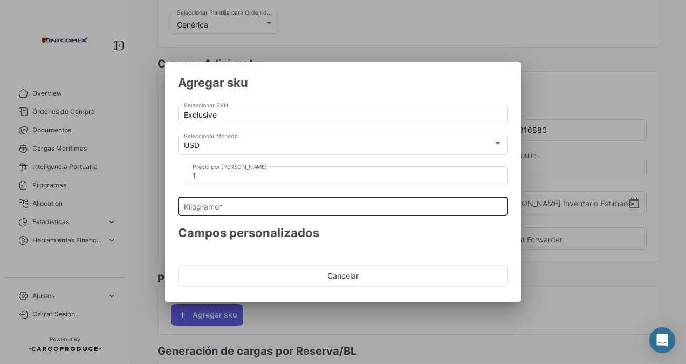
click at [195, 202] on div "Kilogramo *" at bounding box center [343, 205] width 319 height 21
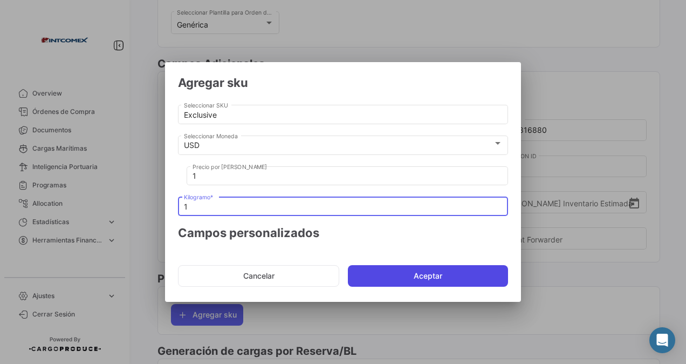
type input "1"
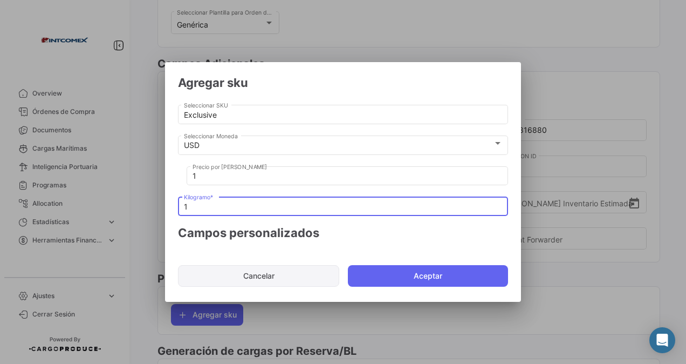
click at [381, 278] on button "Aceptar" at bounding box center [428, 276] width 160 height 22
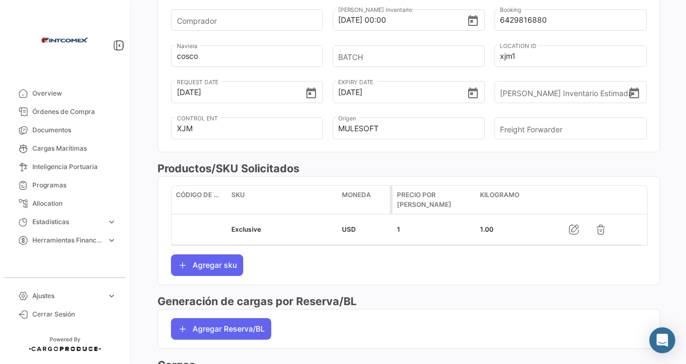
scroll to position [451, 0]
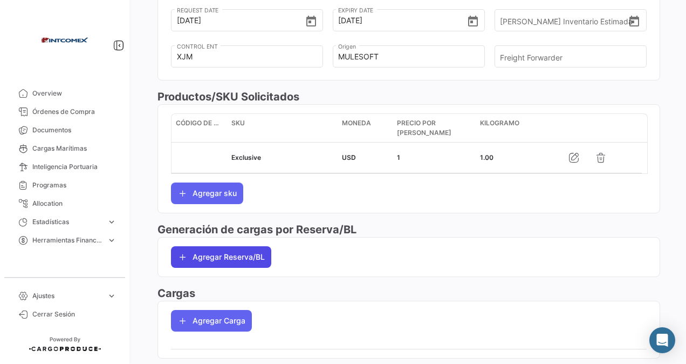
click at [227, 251] on button "Agregar Reserva/BL" at bounding box center [221, 257] width 100 height 22
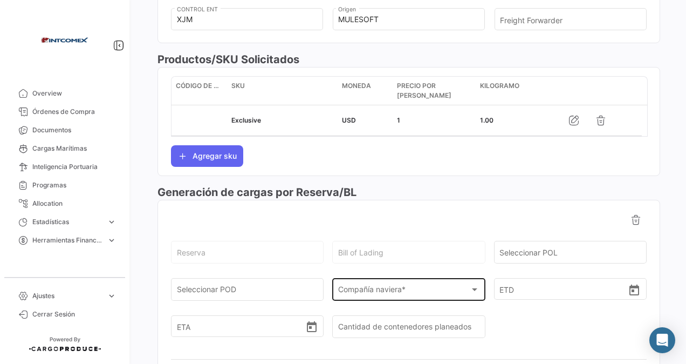
scroll to position [505, 0]
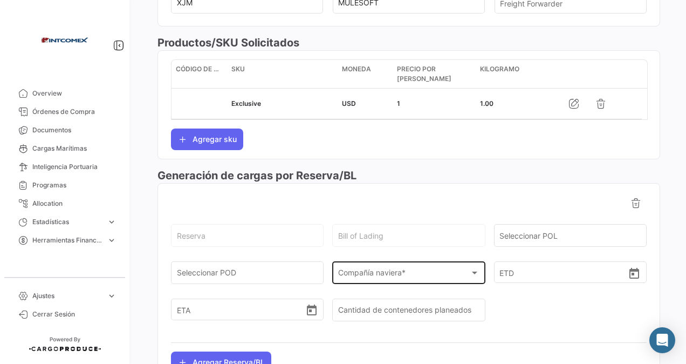
click at [379, 270] on span "Compañía naviera *" at bounding box center [404, 274] width 132 height 9
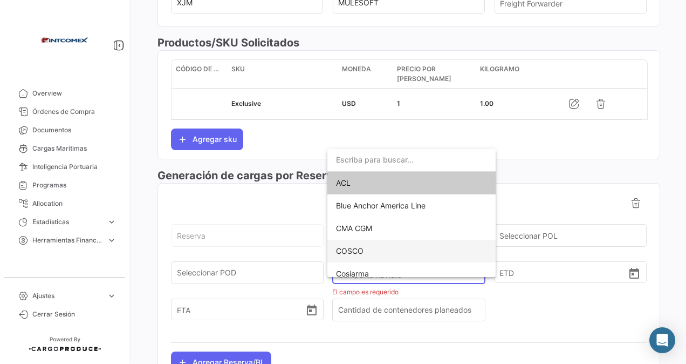
click at [359, 250] on span "COSCO" at bounding box center [350, 250] width 28 height 9
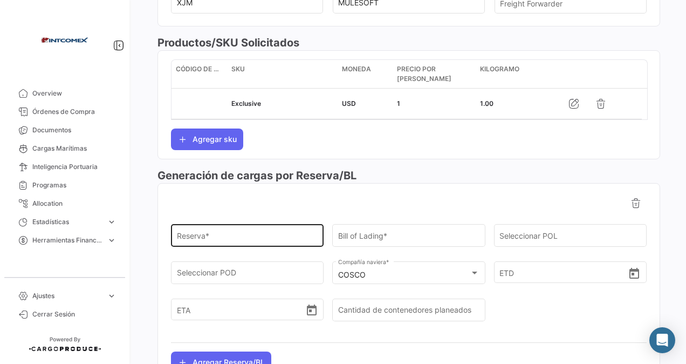
click at [214, 225] on div "Reserva *" at bounding box center [247, 234] width 141 height 25
paste input "6429816880"
type input "6429816880"
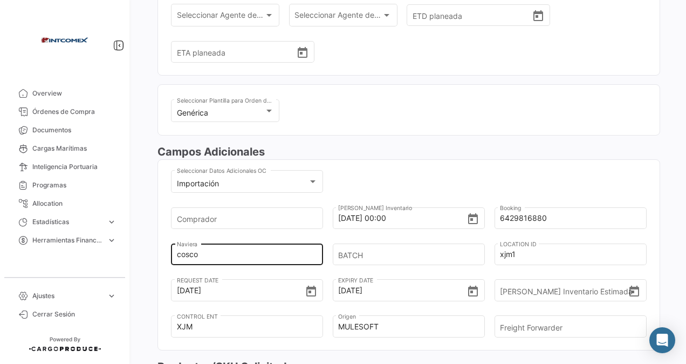
scroll to position [0, 0]
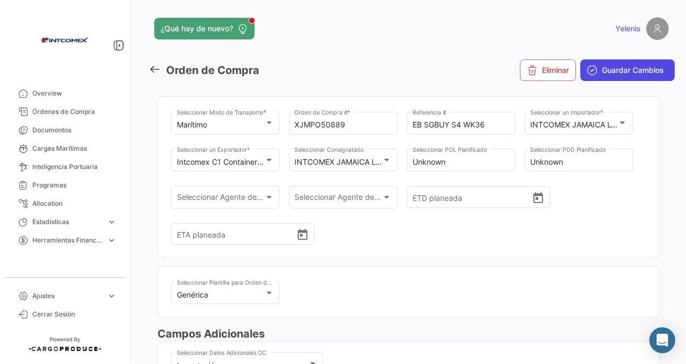
click at [604, 66] on span "Guardar Cambios" at bounding box center [633, 70] width 62 height 11
